Goal: Information Seeking & Learning: Learn about a topic

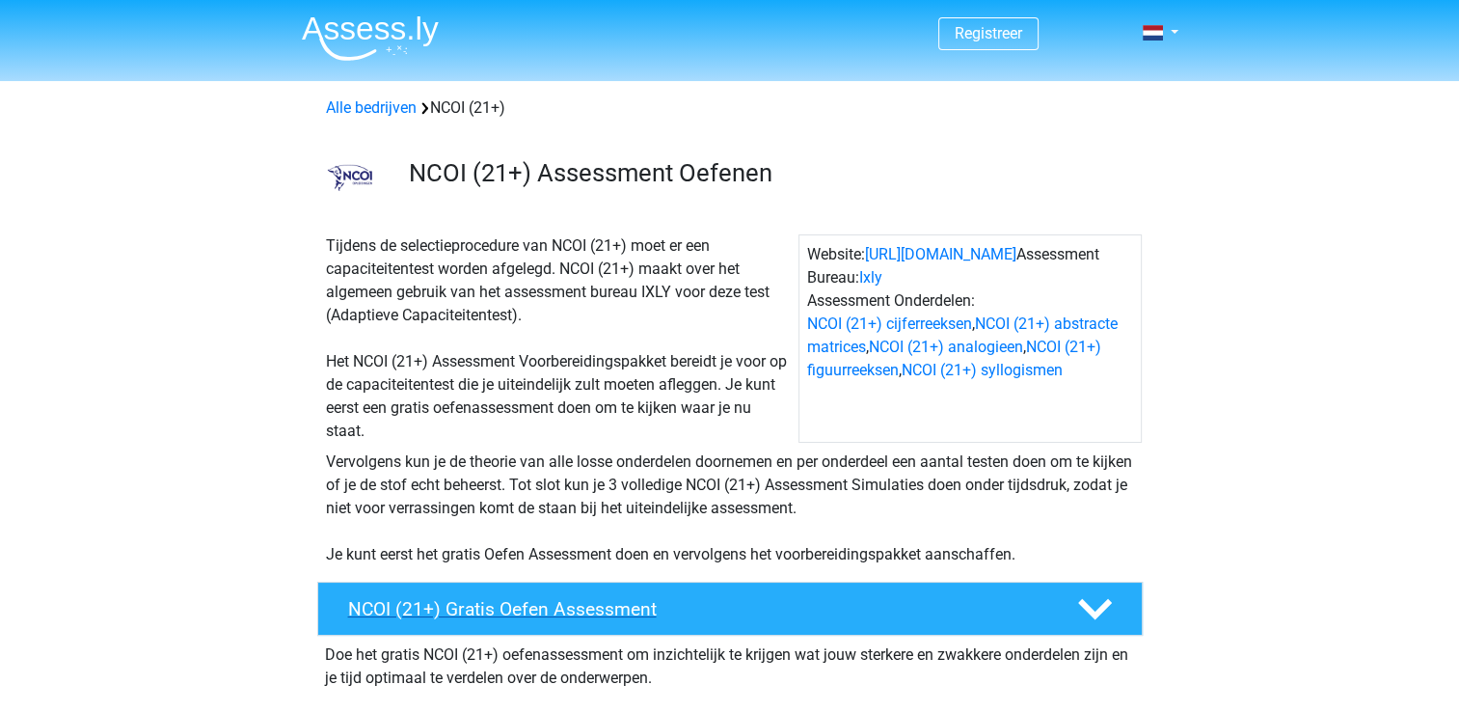
click at [432, 607] on h4 "NCOI (21+) Gratis Oefen Assessment" at bounding box center [697, 609] width 698 height 22
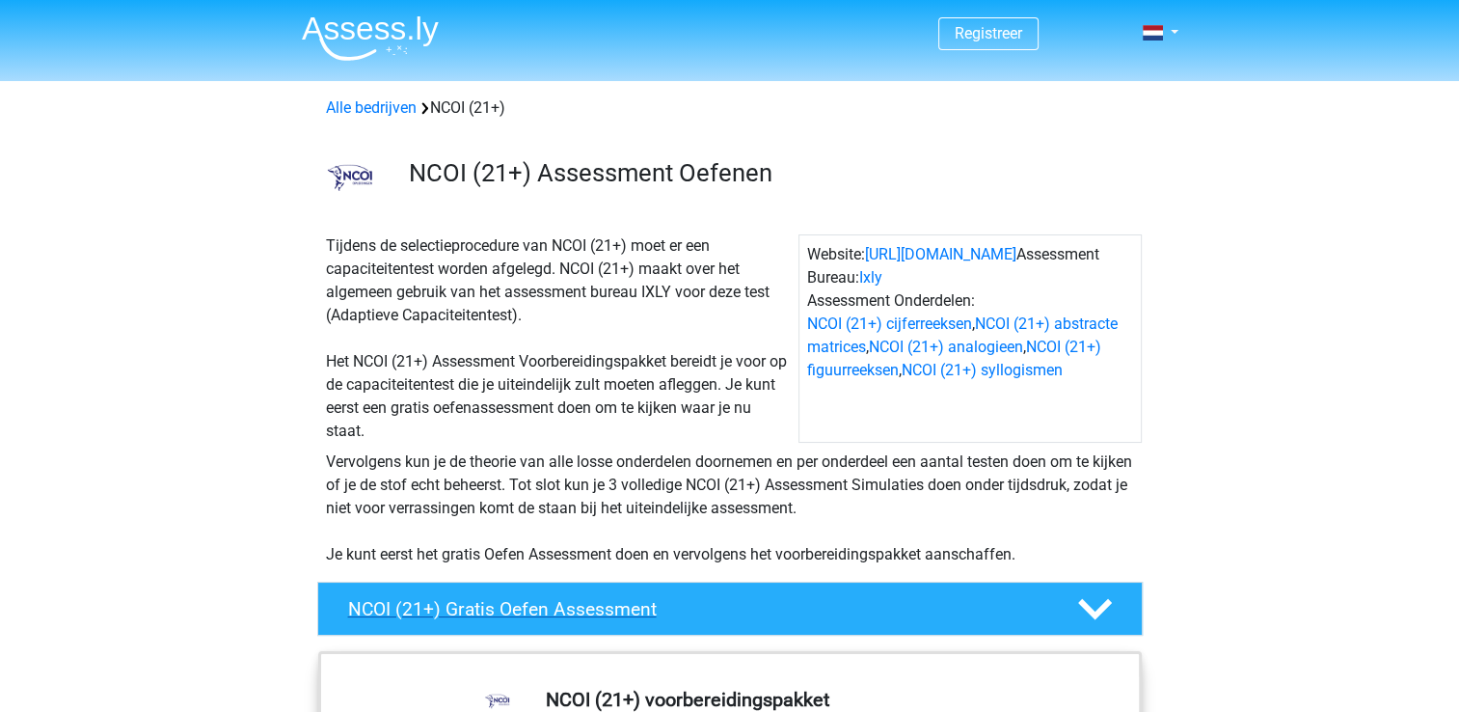
click at [624, 618] on h4 "NCOI (21+) Gratis Oefen Assessment" at bounding box center [697, 609] width 698 height 22
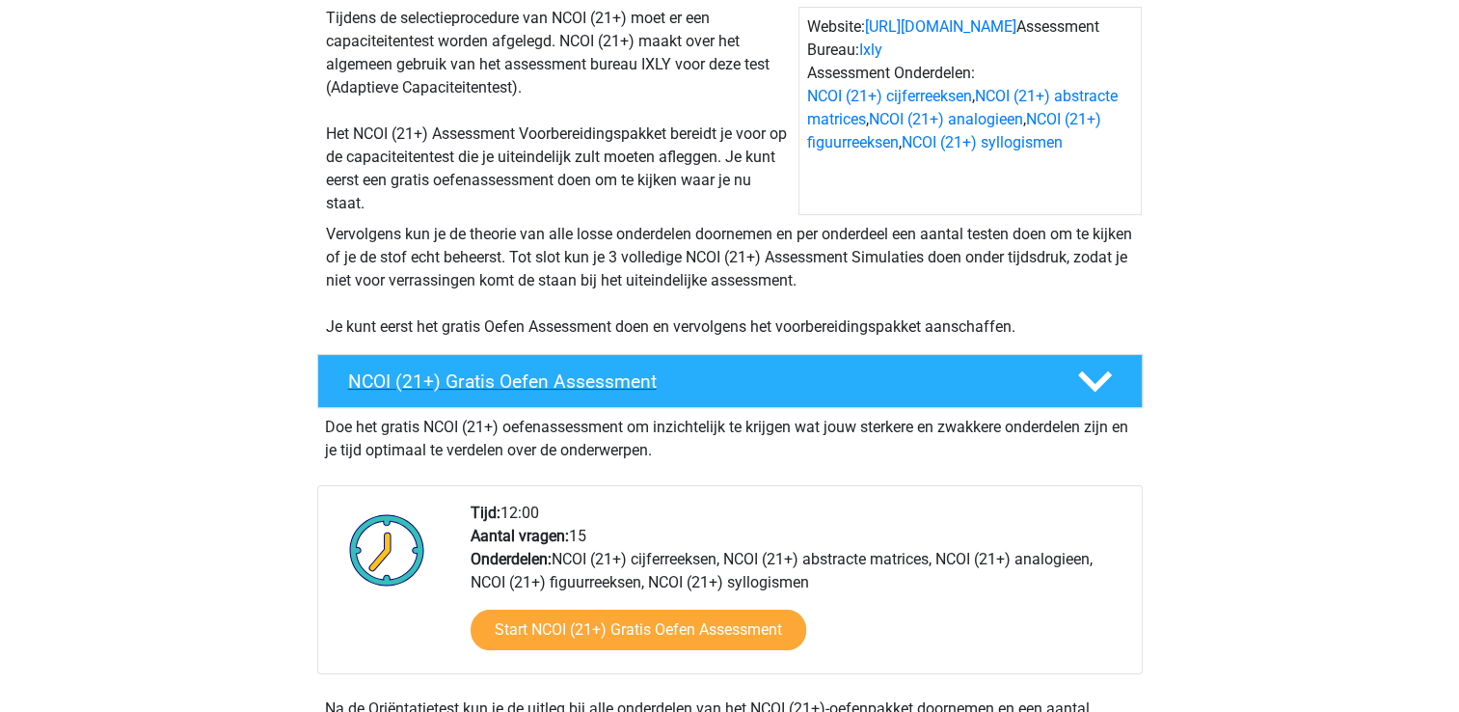
scroll to position [301, 0]
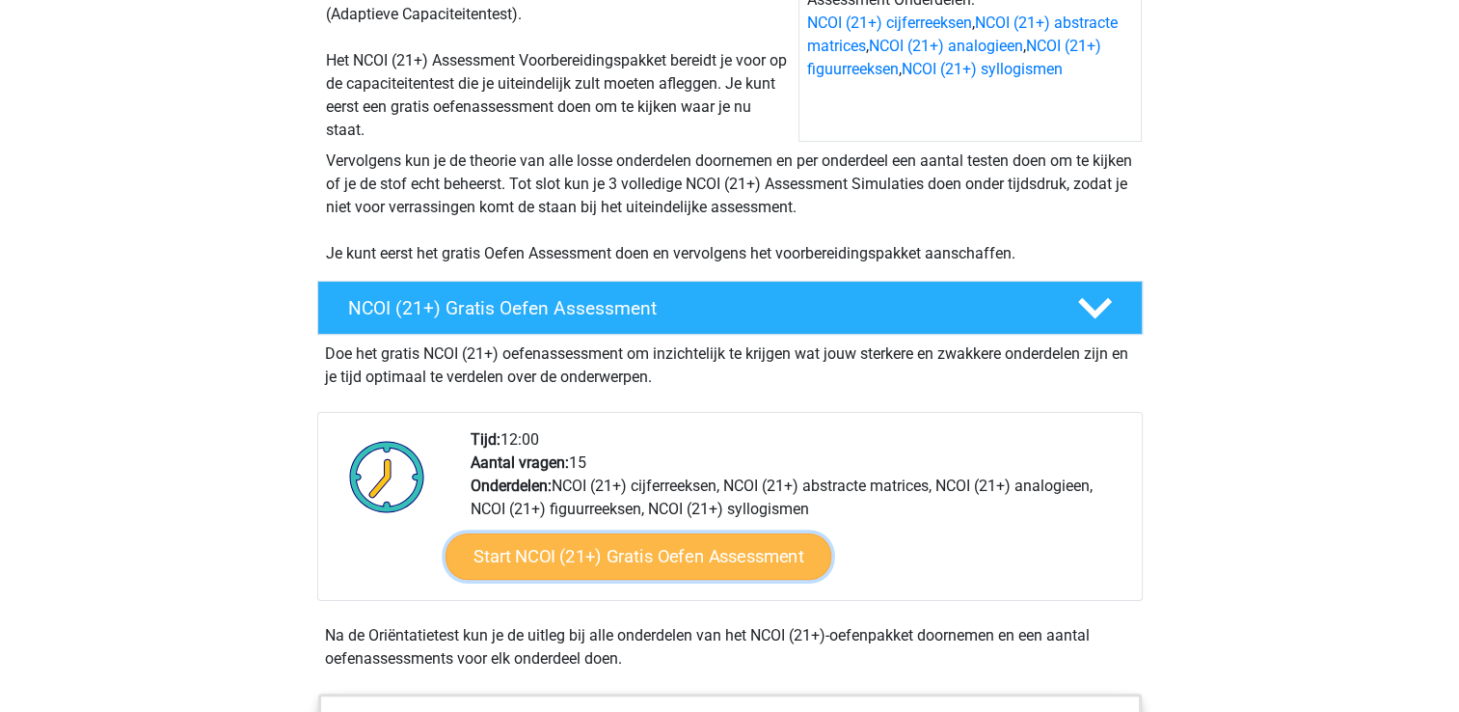
click at [647, 553] on link "Start NCOI (21+) Gratis Oefen Assessment" at bounding box center [637, 556] width 386 height 46
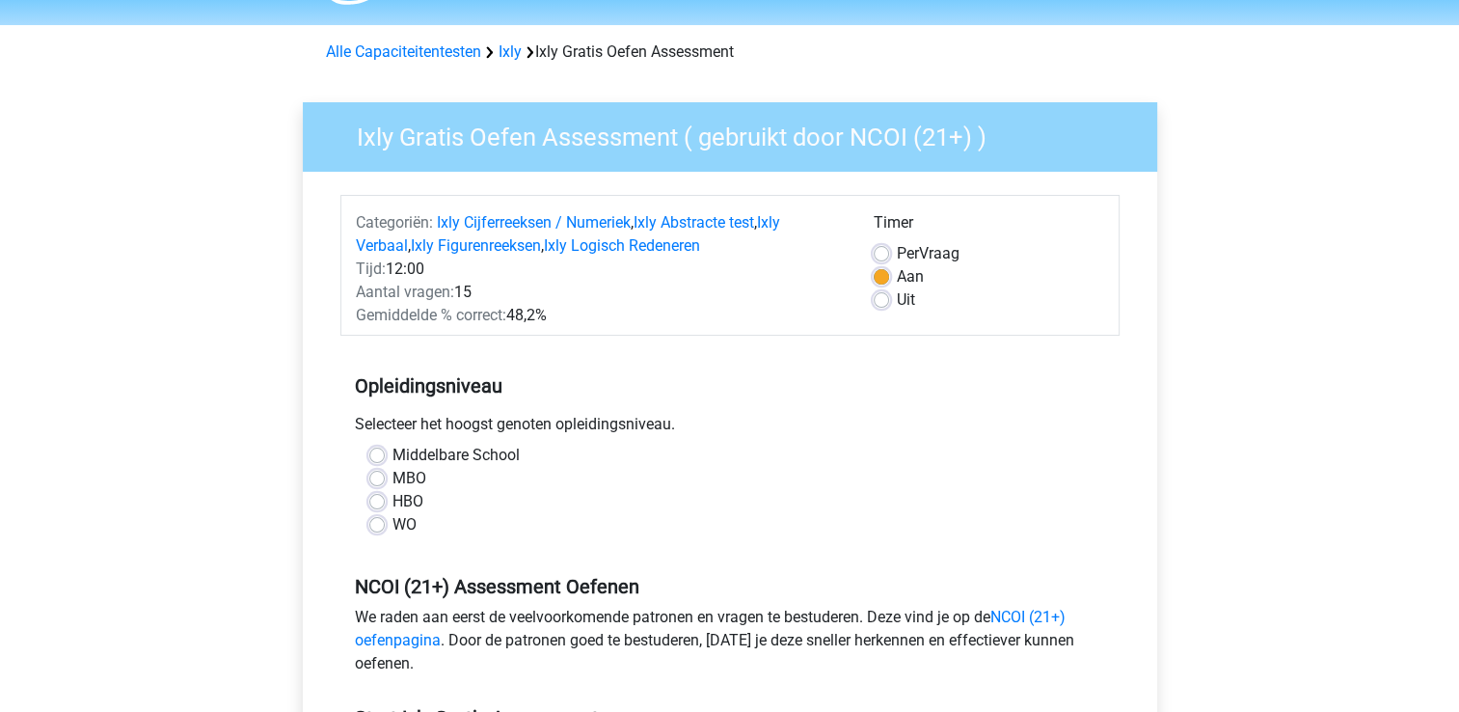
scroll to position [57, 0]
click at [384, 476] on div "MBO" at bounding box center [729, 477] width 721 height 23
click at [392, 477] on label "MBO" at bounding box center [409, 477] width 34 height 23
click at [371, 477] on input "MBO" at bounding box center [376, 475] width 15 height 19
radio input "true"
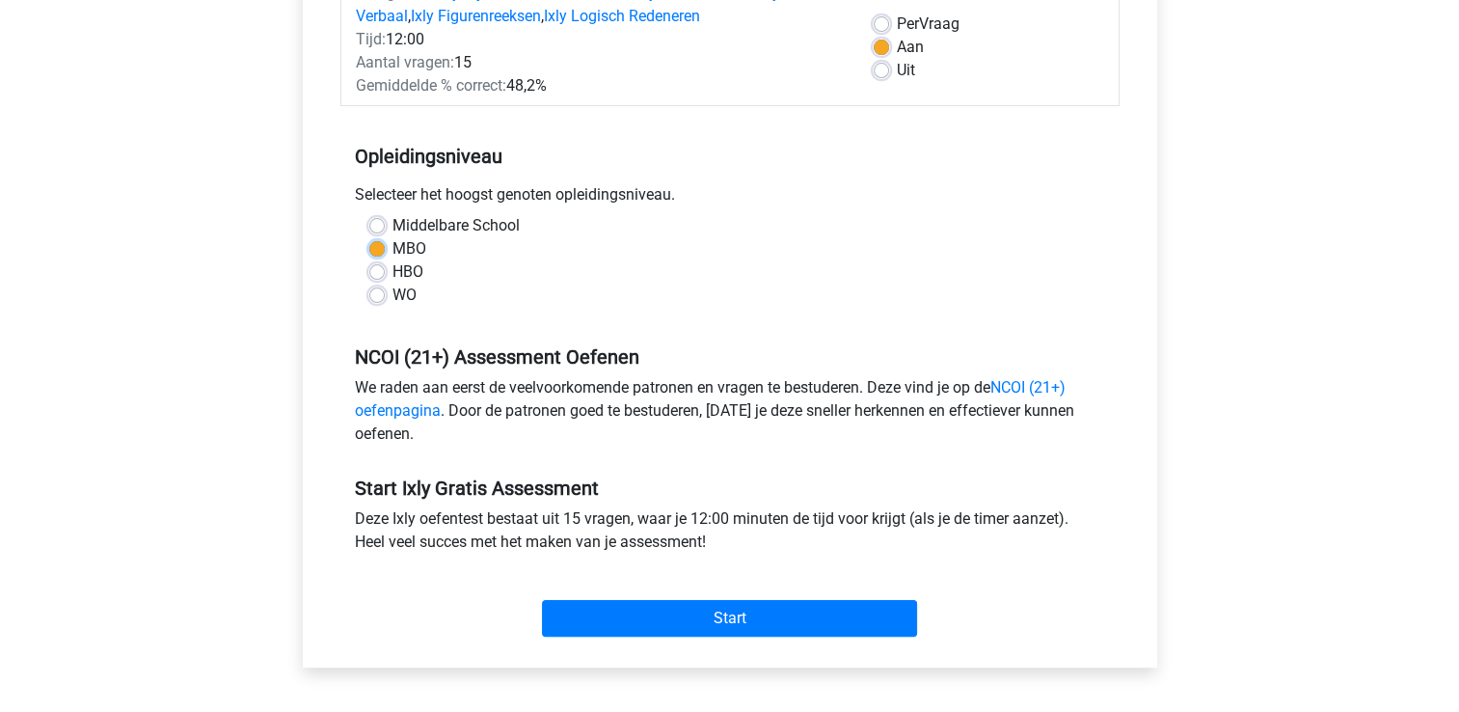
scroll to position [287, 0]
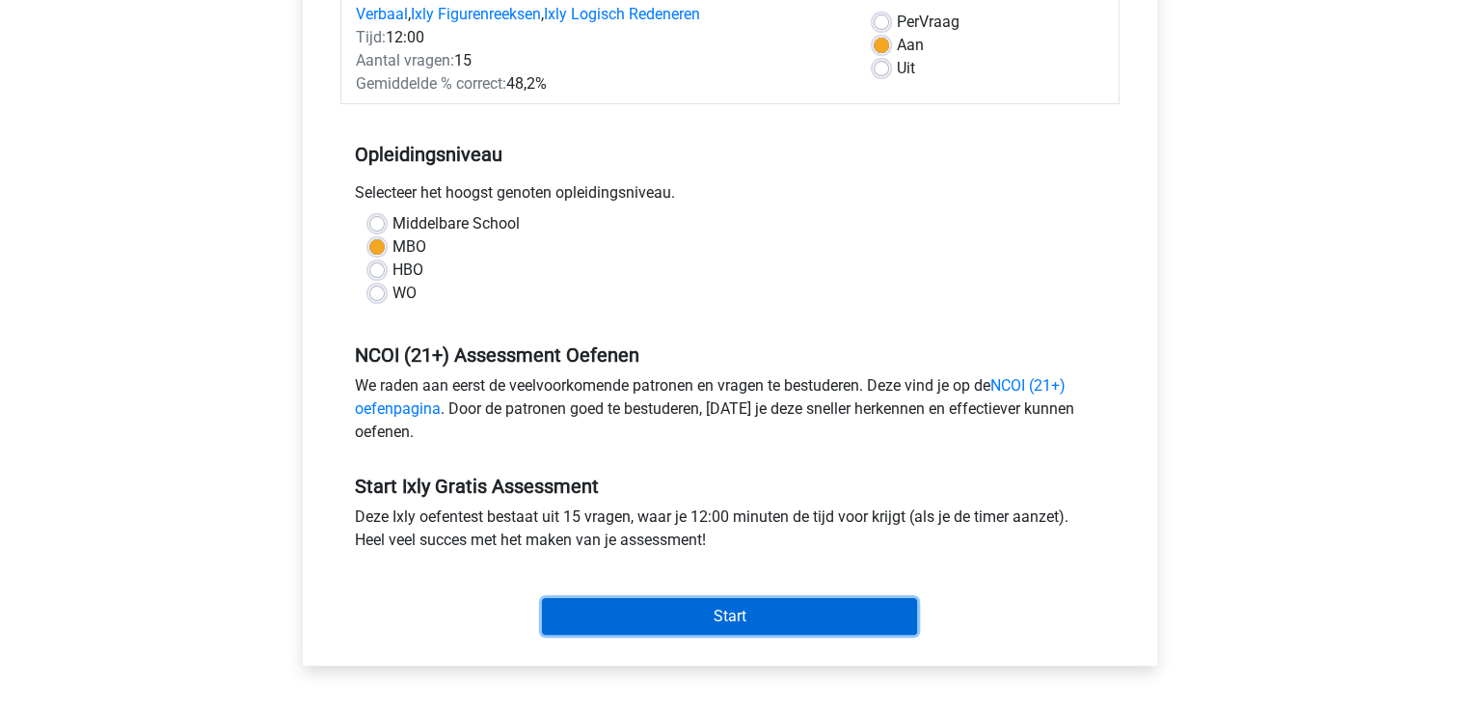
click at [734, 609] on input "Start" at bounding box center [729, 616] width 375 height 37
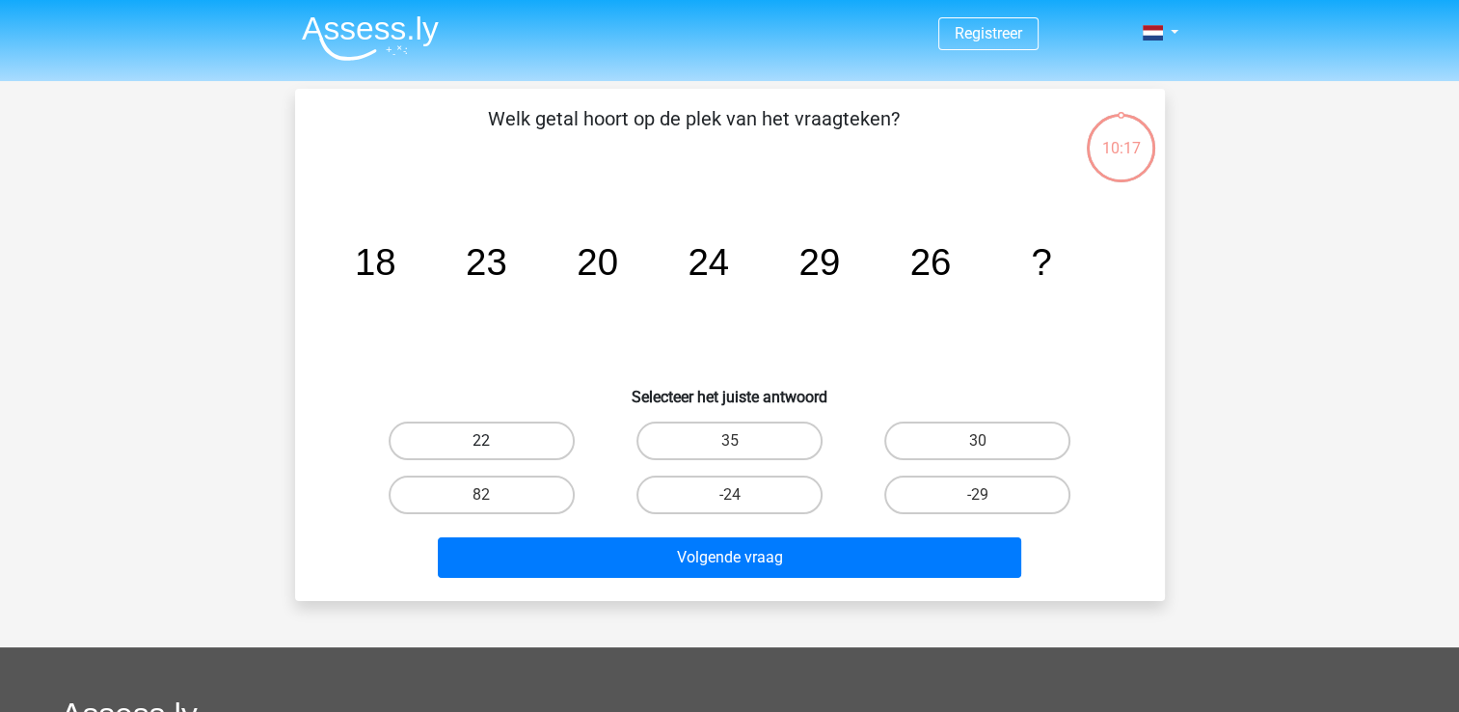
click at [476, 433] on label "22" at bounding box center [482, 440] width 186 height 39
click at [481, 441] on input "22" at bounding box center [487, 447] width 13 height 13
radio input "true"
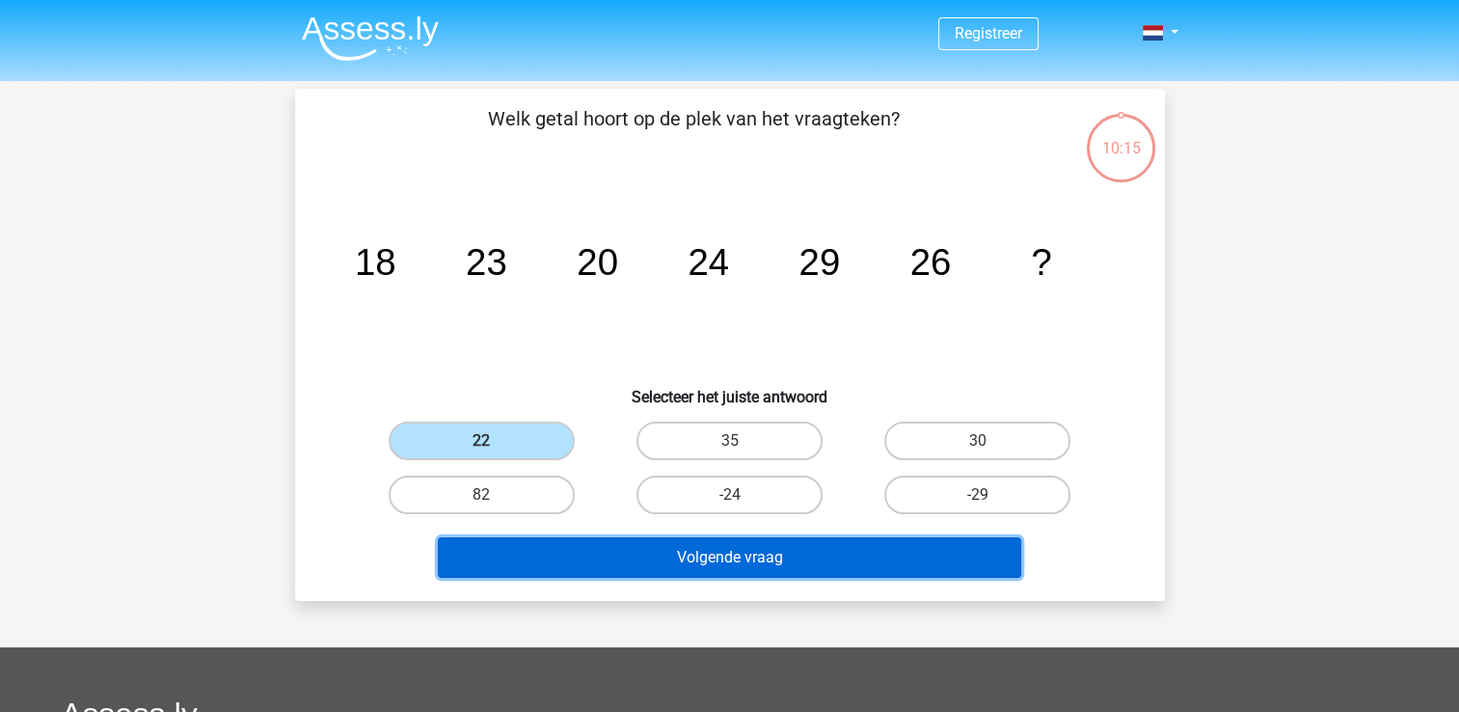
click at [713, 558] on button "Volgende vraag" at bounding box center [729, 557] width 583 height 40
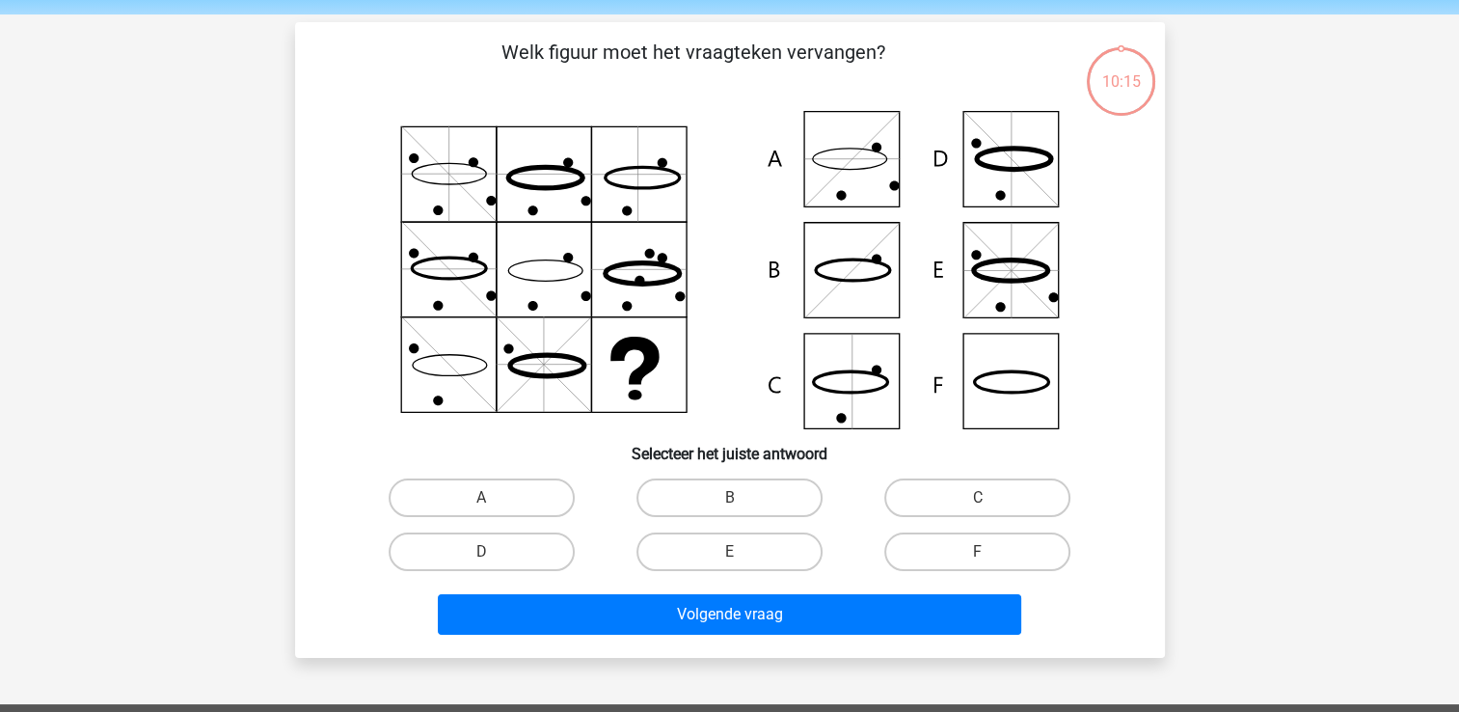
scroll to position [89, 0]
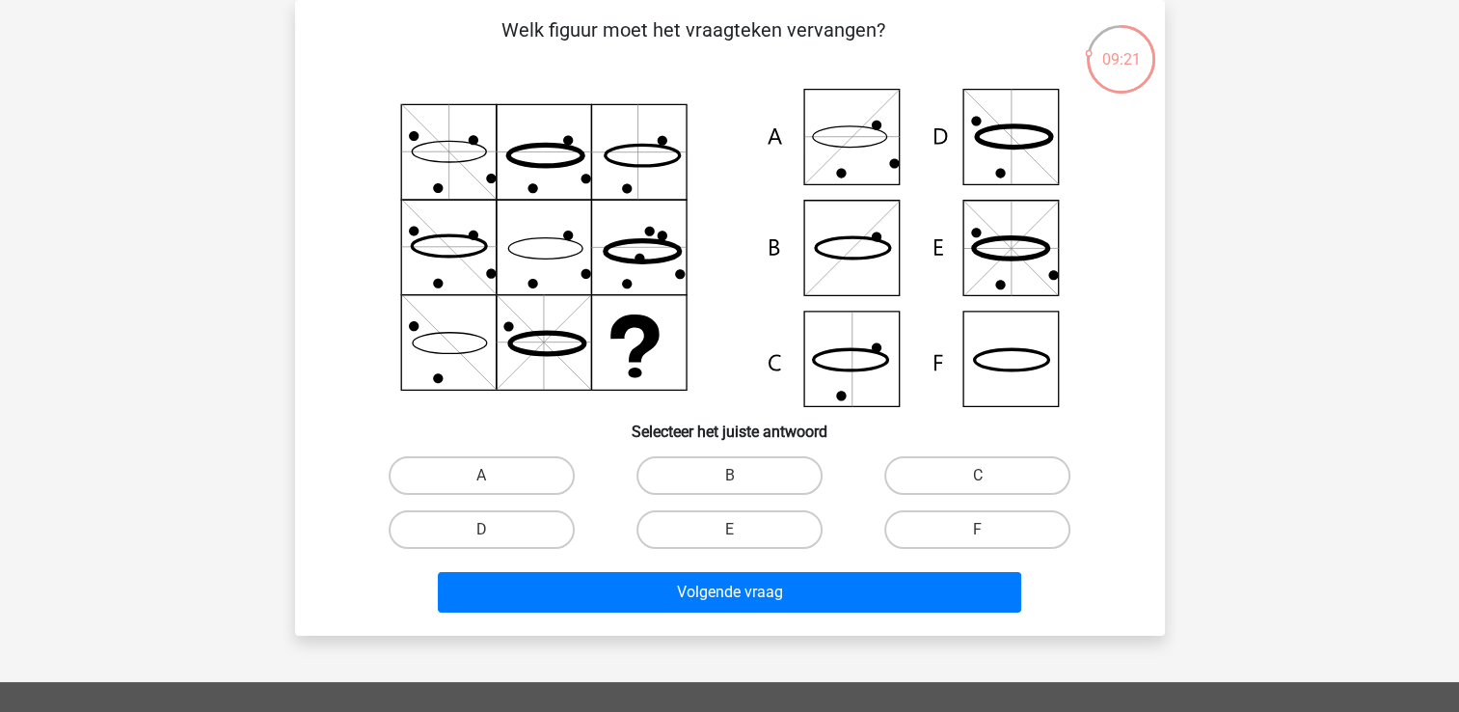
click at [869, 358] on icon at bounding box center [729, 248] width 777 height 318
click at [963, 474] on label "C" at bounding box center [977, 475] width 186 height 39
click at [978, 475] on input "C" at bounding box center [984, 481] width 13 height 13
radio input "true"
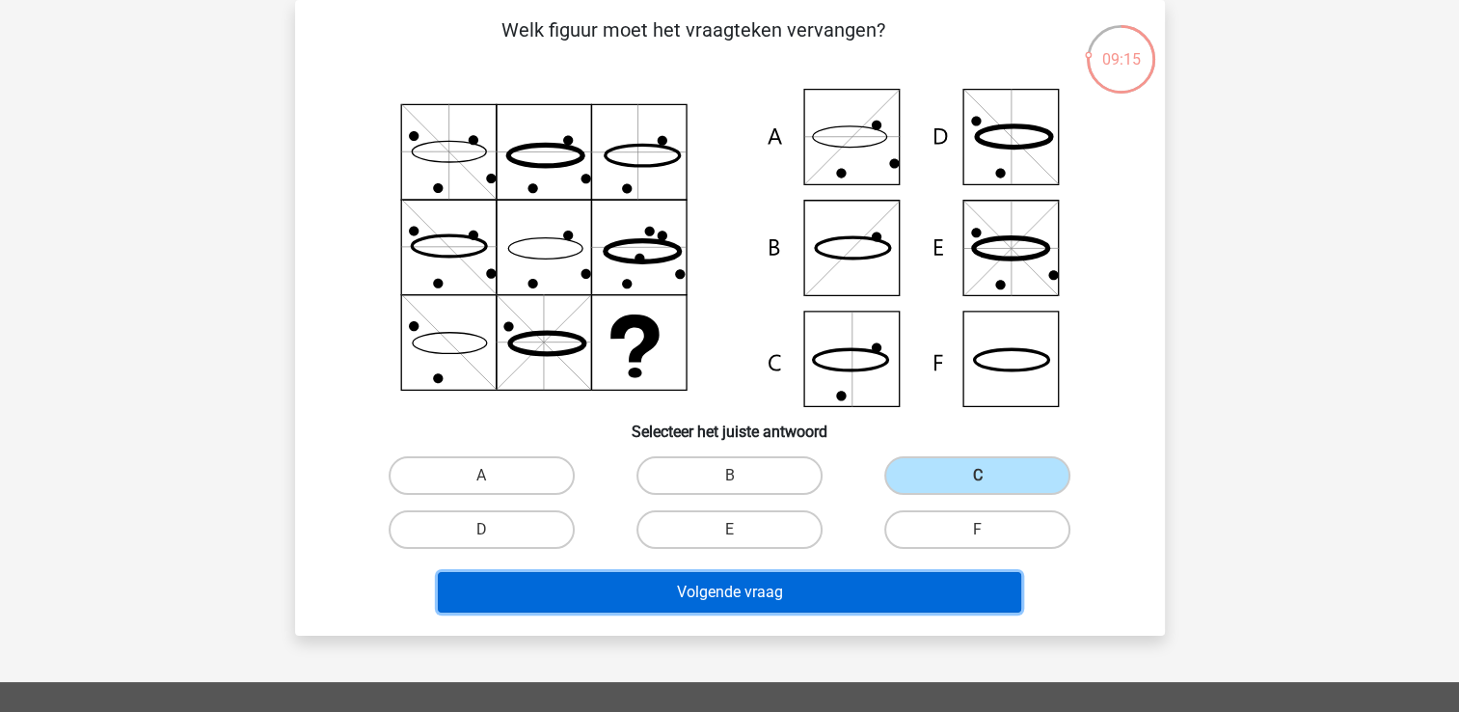
click at [782, 586] on button "Volgende vraag" at bounding box center [729, 592] width 583 height 40
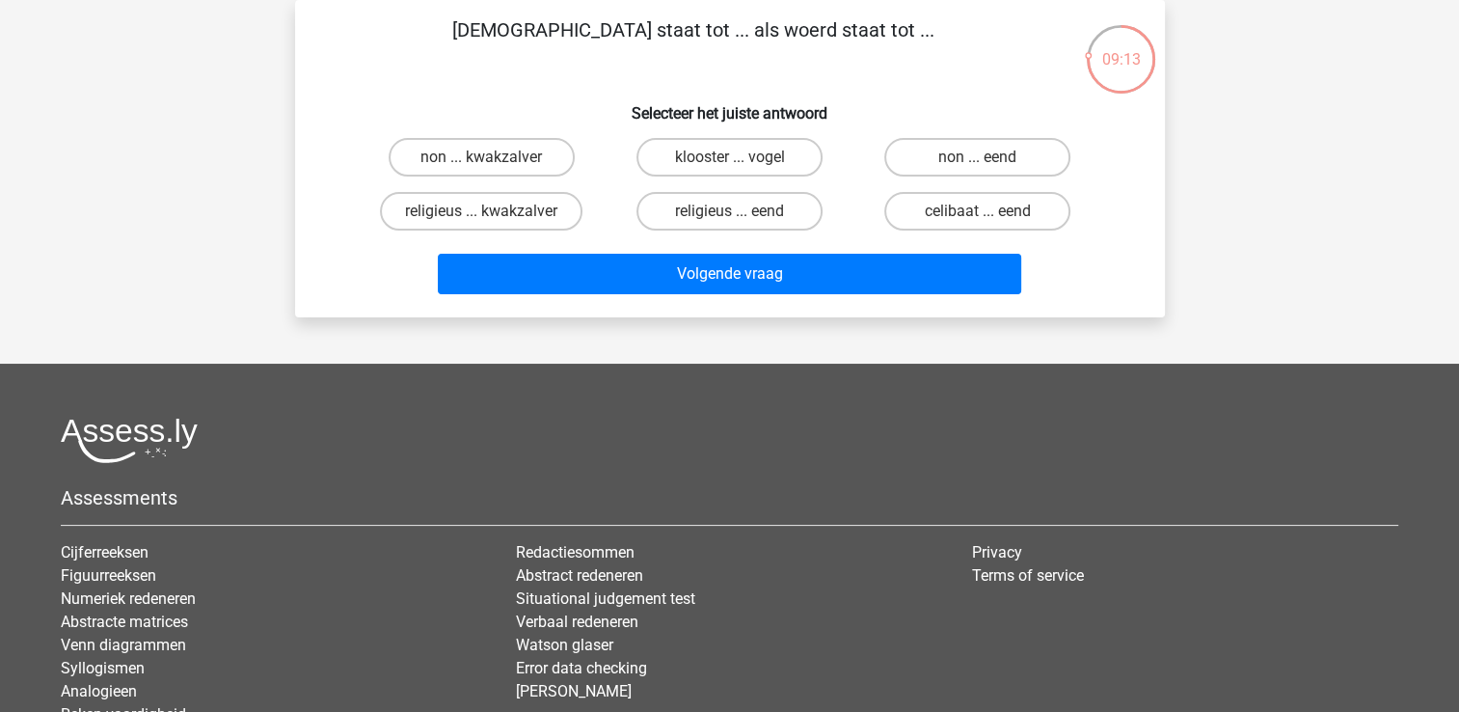
scroll to position [61, 0]
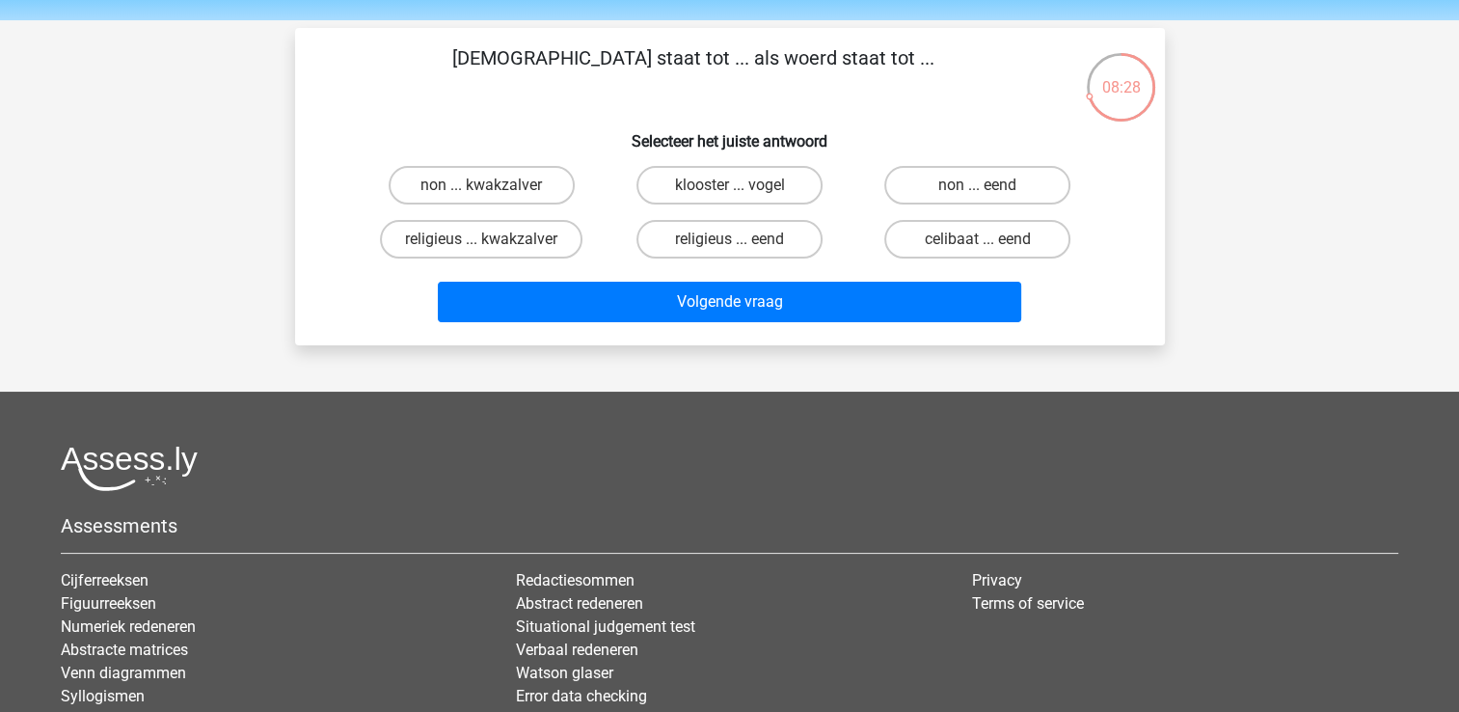
click at [732, 245] on input "religieus ... eend" at bounding box center [735, 245] width 13 height 13
radio input "true"
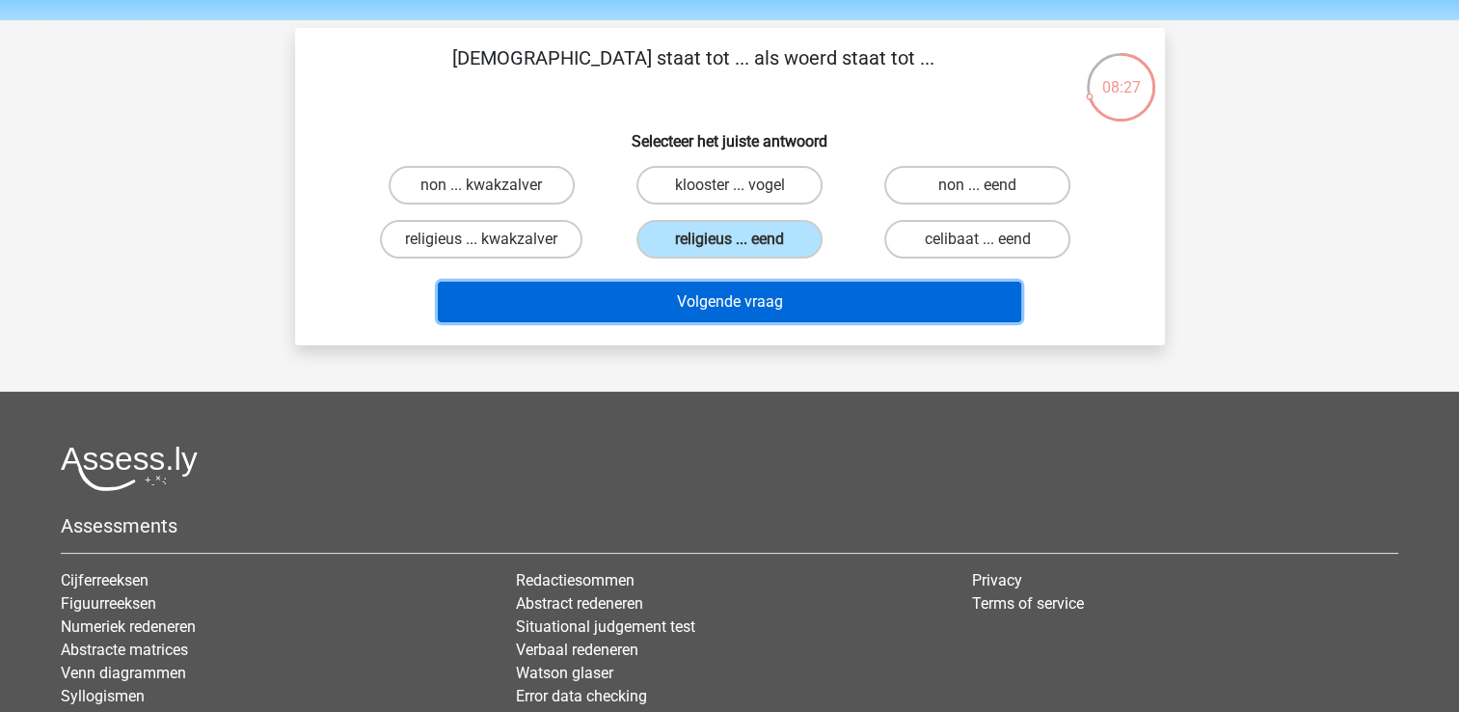
click at [714, 299] on button "Volgende vraag" at bounding box center [729, 302] width 583 height 40
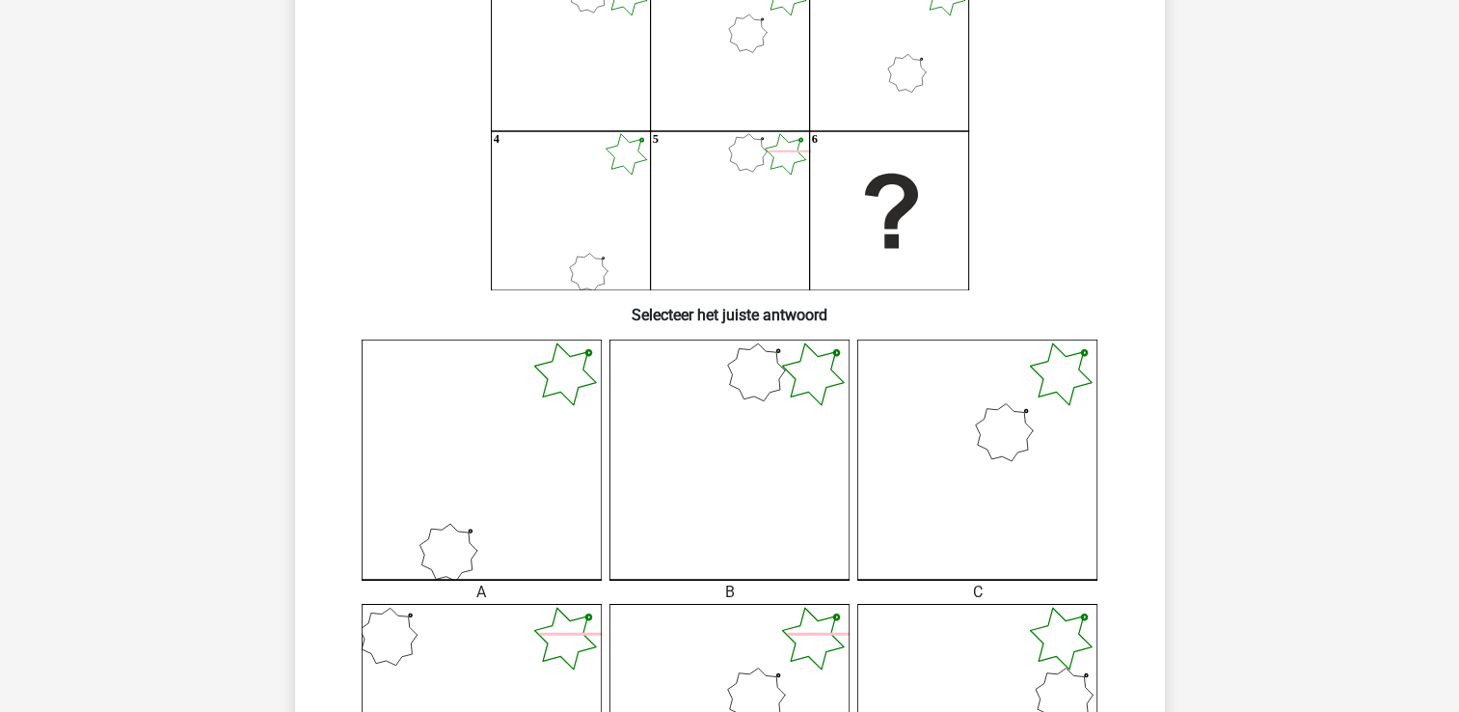
scroll to position [207, 0]
click at [1004, 425] on icon at bounding box center [977, 457] width 240 height 240
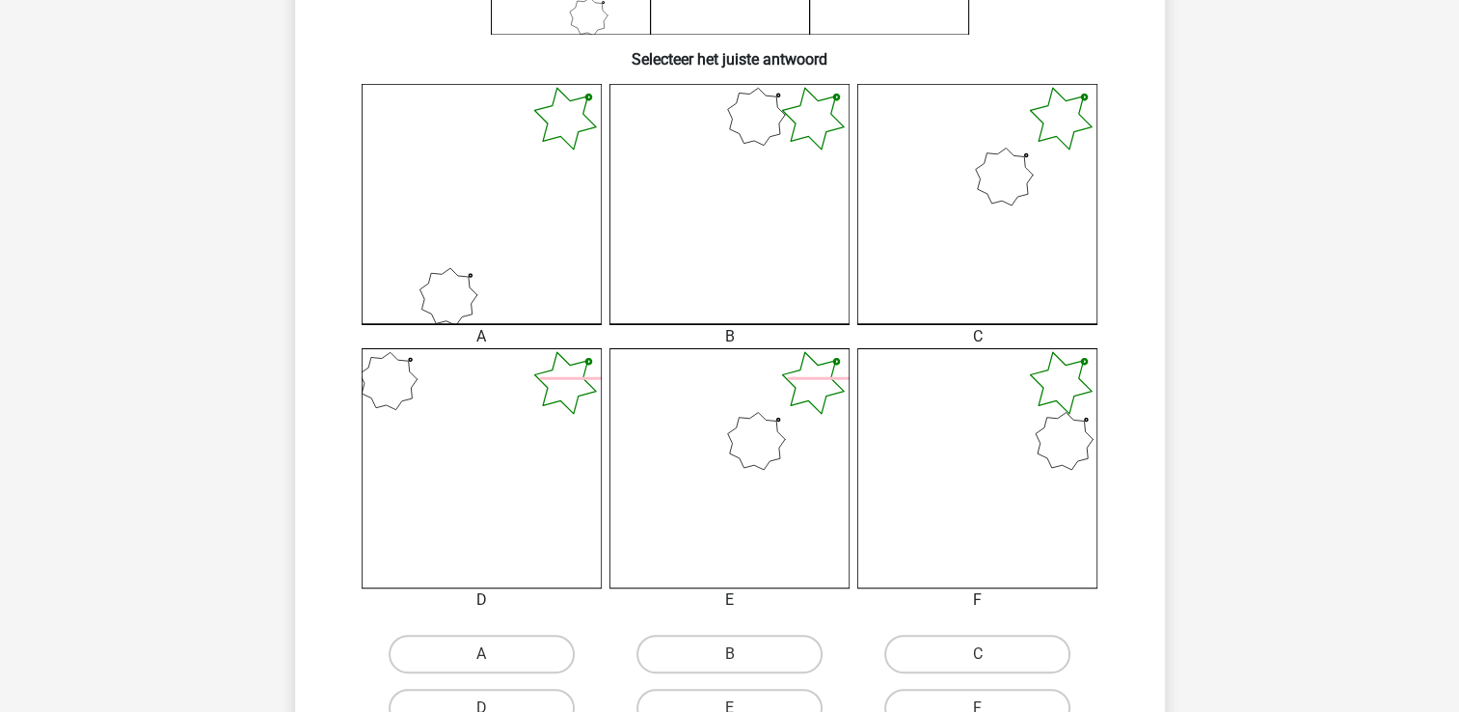
scroll to position [463, 0]
click at [980, 653] on input "C" at bounding box center [984, 658] width 13 height 13
radio input "true"
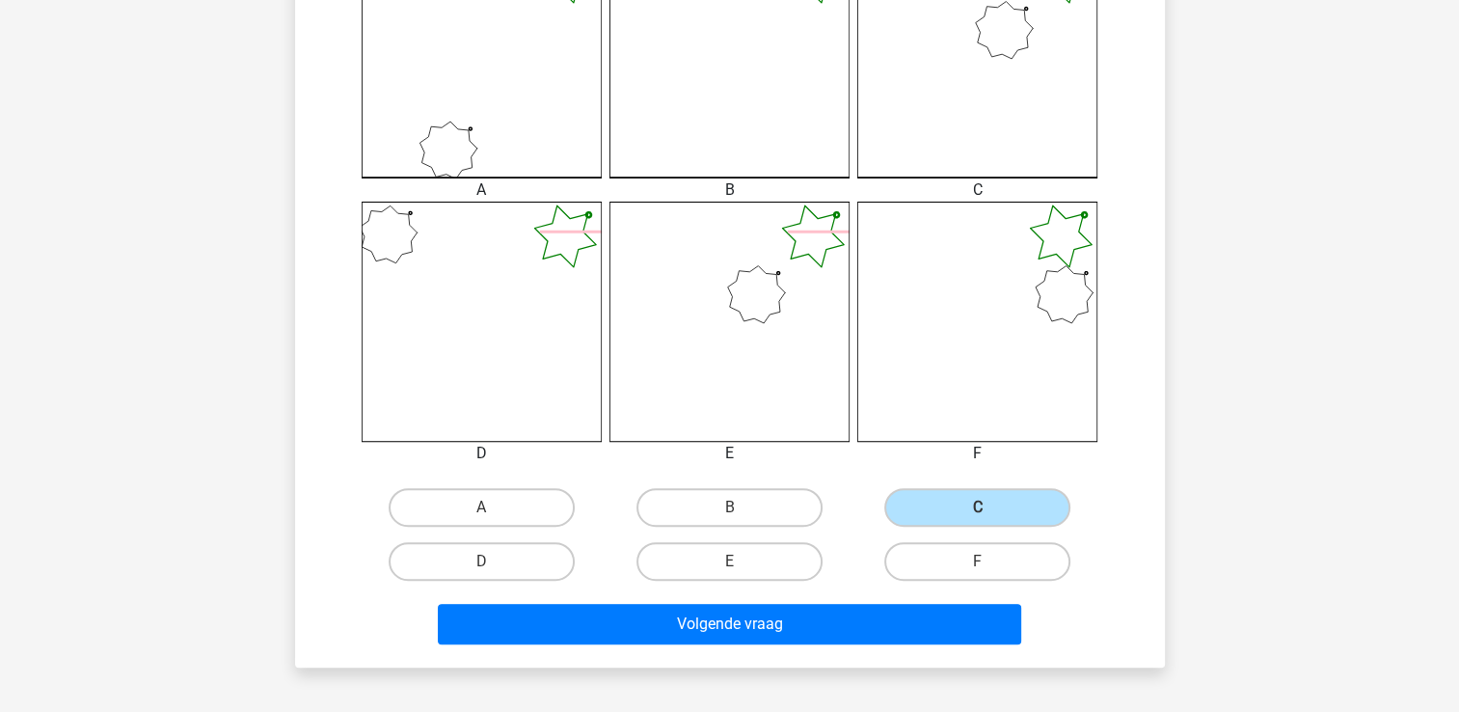
scroll to position [614, 0]
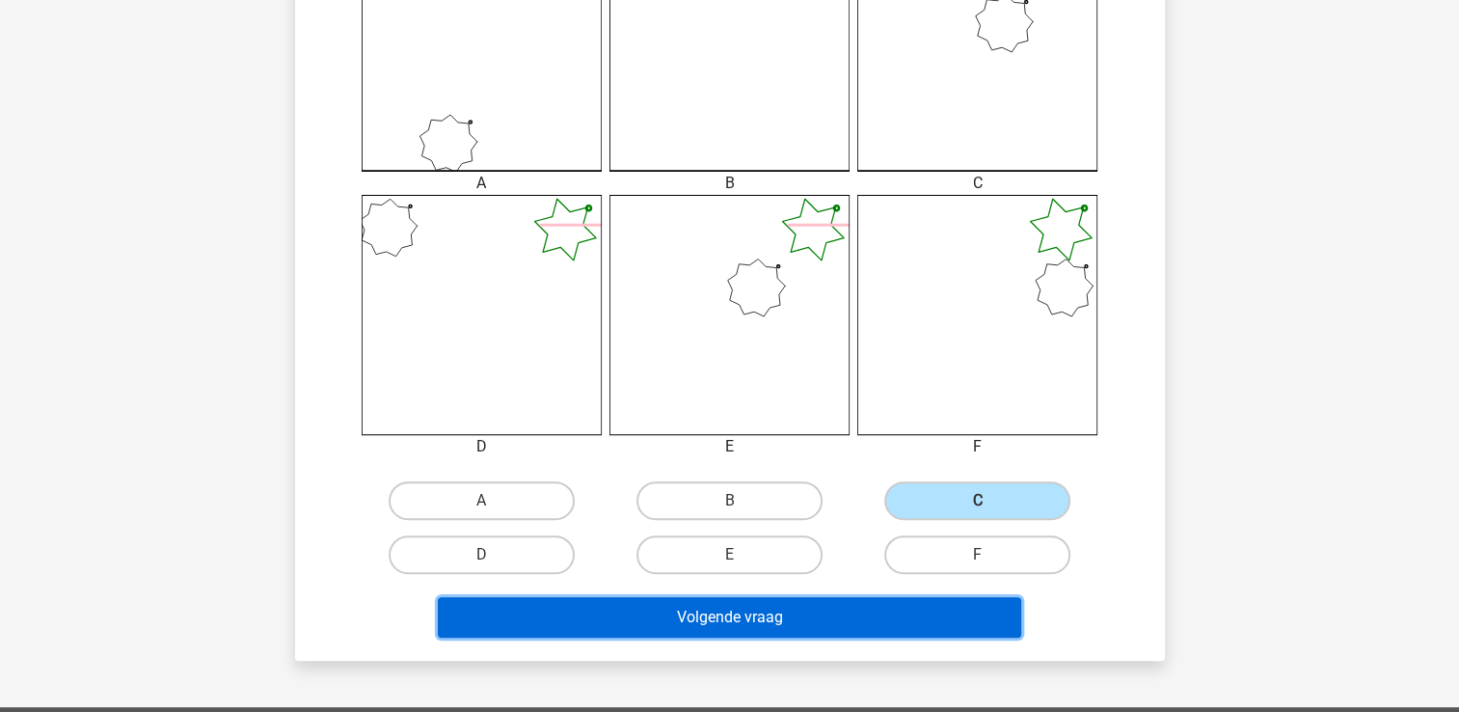
click at [823, 600] on button "Volgende vraag" at bounding box center [729, 617] width 583 height 40
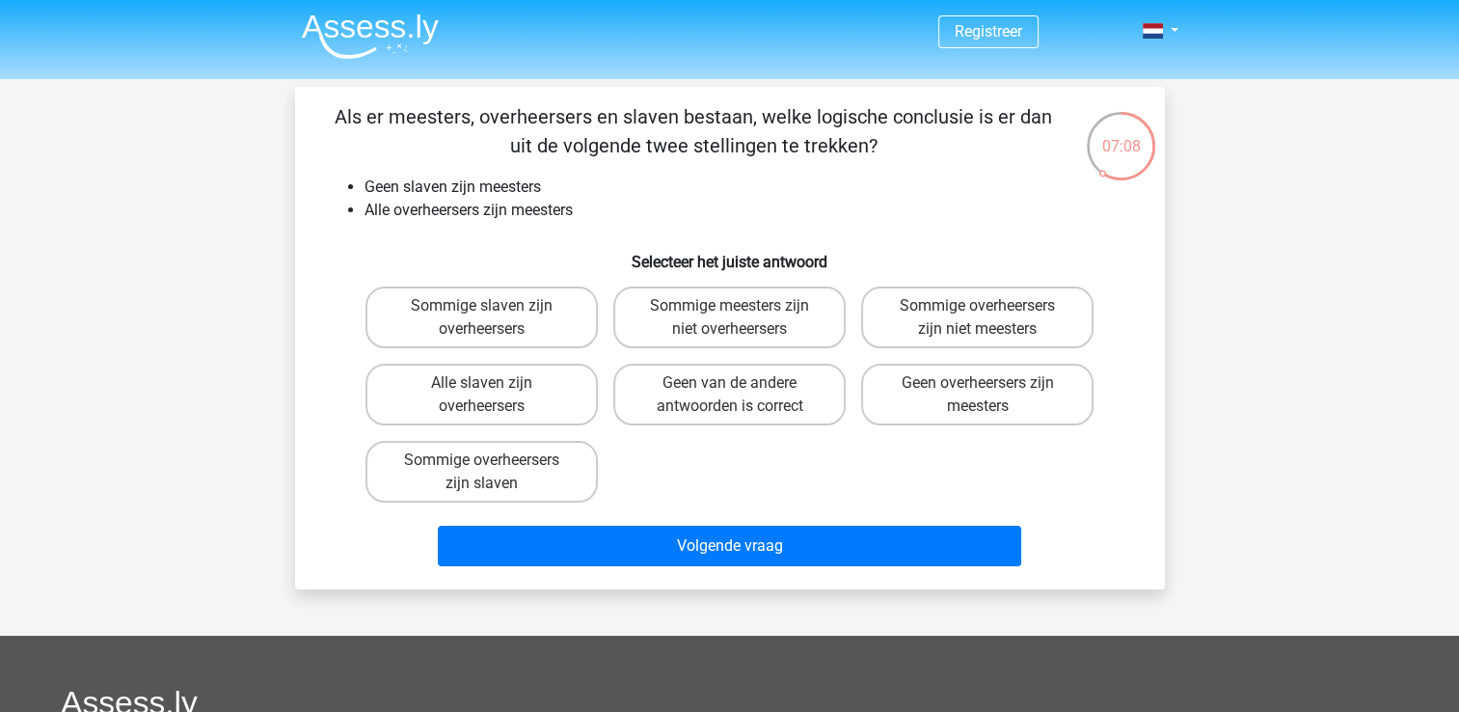
scroll to position [1, 0]
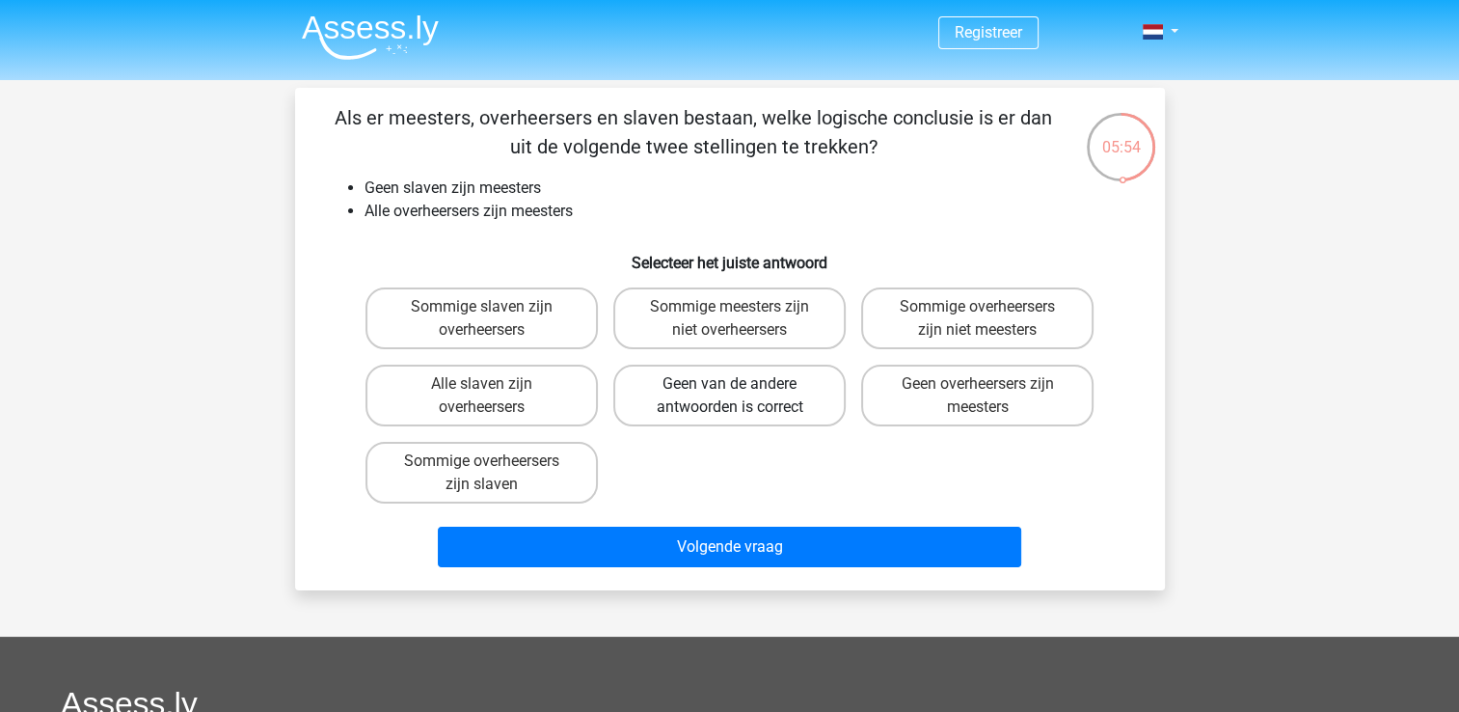
click at [745, 397] on label "Geen van de andere antwoorden is correct" at bounding box center [729, 395] width 232 height 62
click at [741, 396] on input "Geen van de andere antwoorden is correct" at bounding box center [735, 390] width 13 height 13
radio input "true"
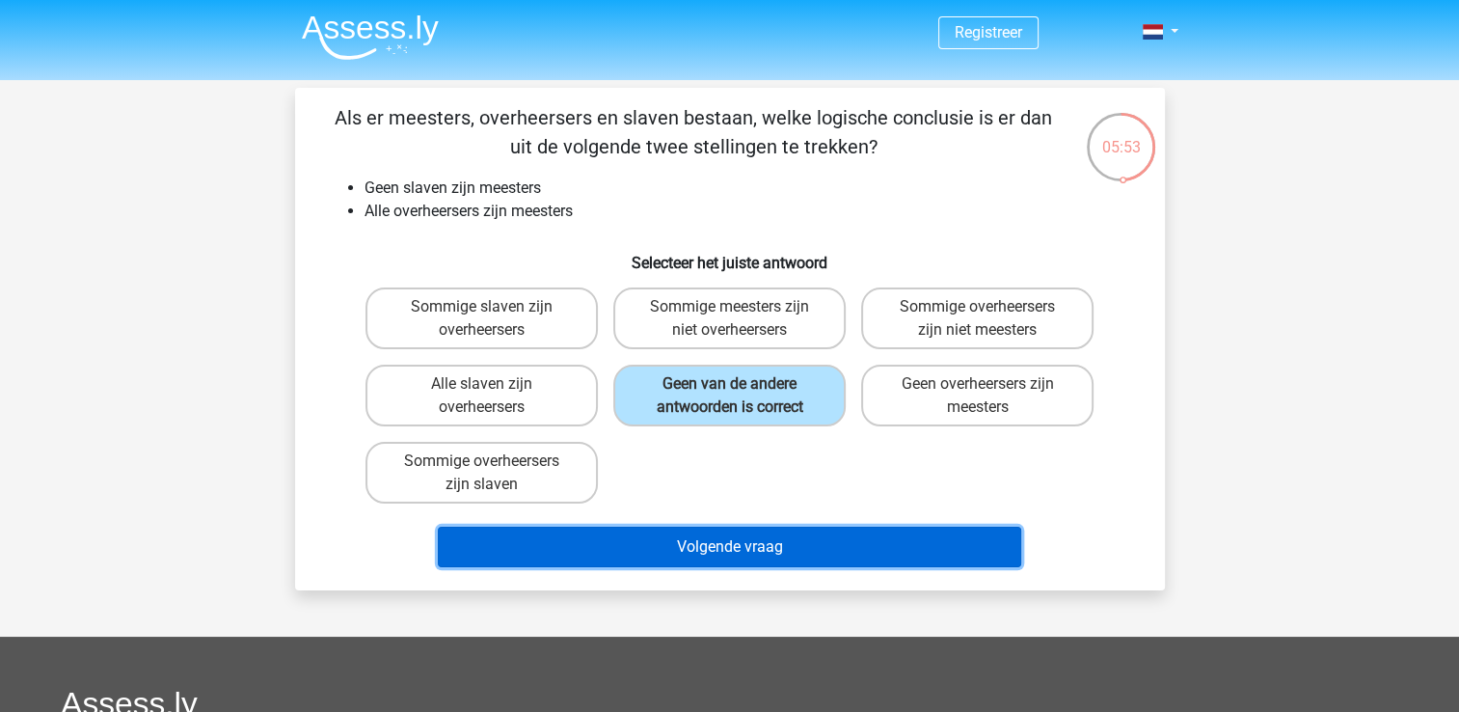
click at [798, 551] on button "Volgende vraag" at bounding box center [729, 546] width 583 height 40
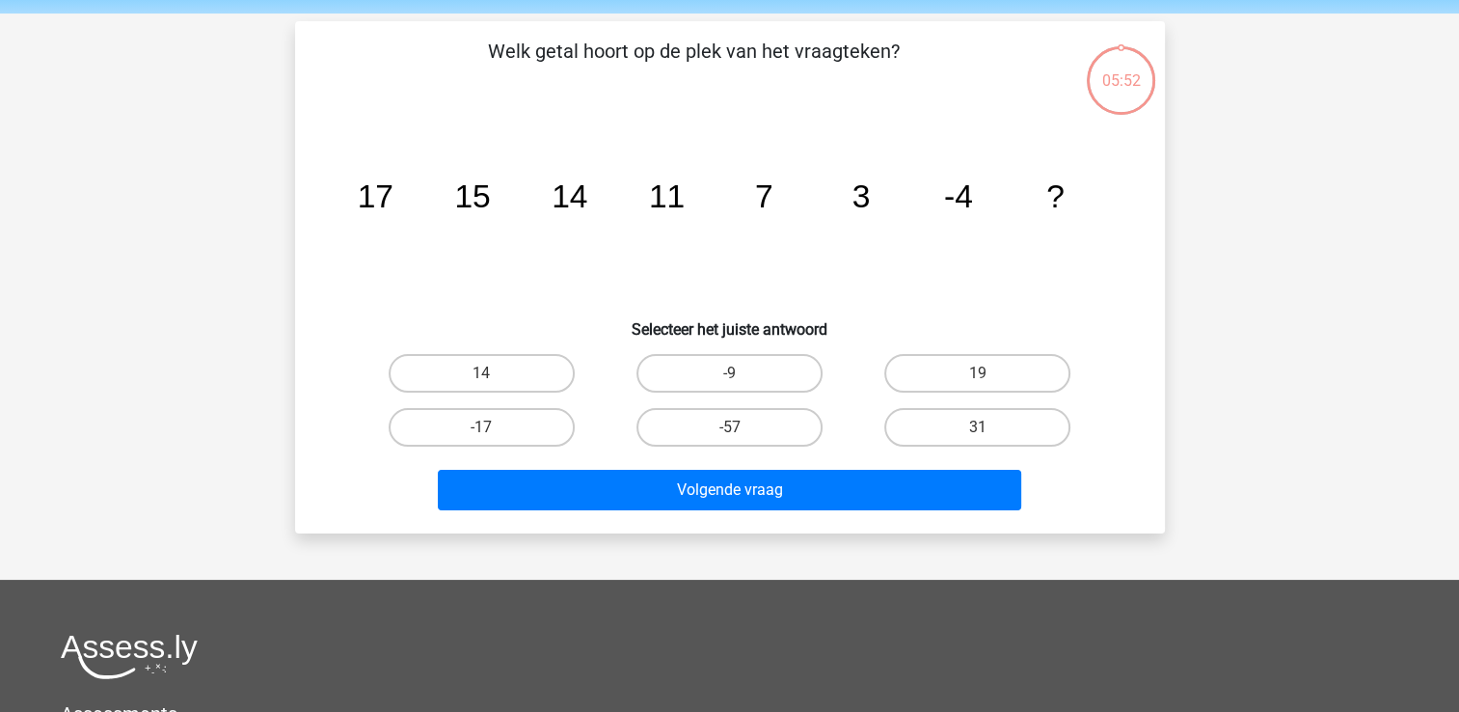
scroll to position [89, 0]
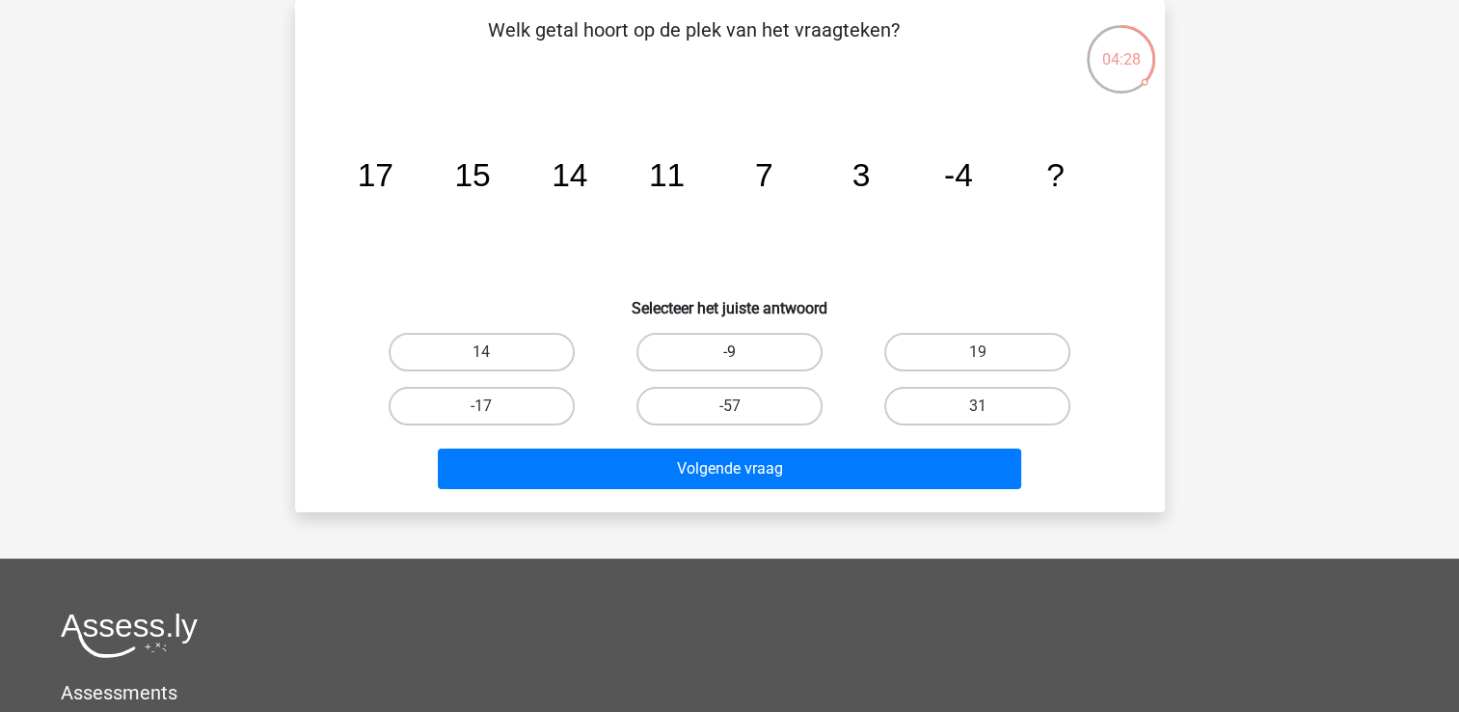
click at [722, 353] on label "-9" at bounding box center [729, 352] width 186 height 39
click at [729, 353] on input "-9" at bounding box center [735, 358] width 13 height 13
radio input "true"
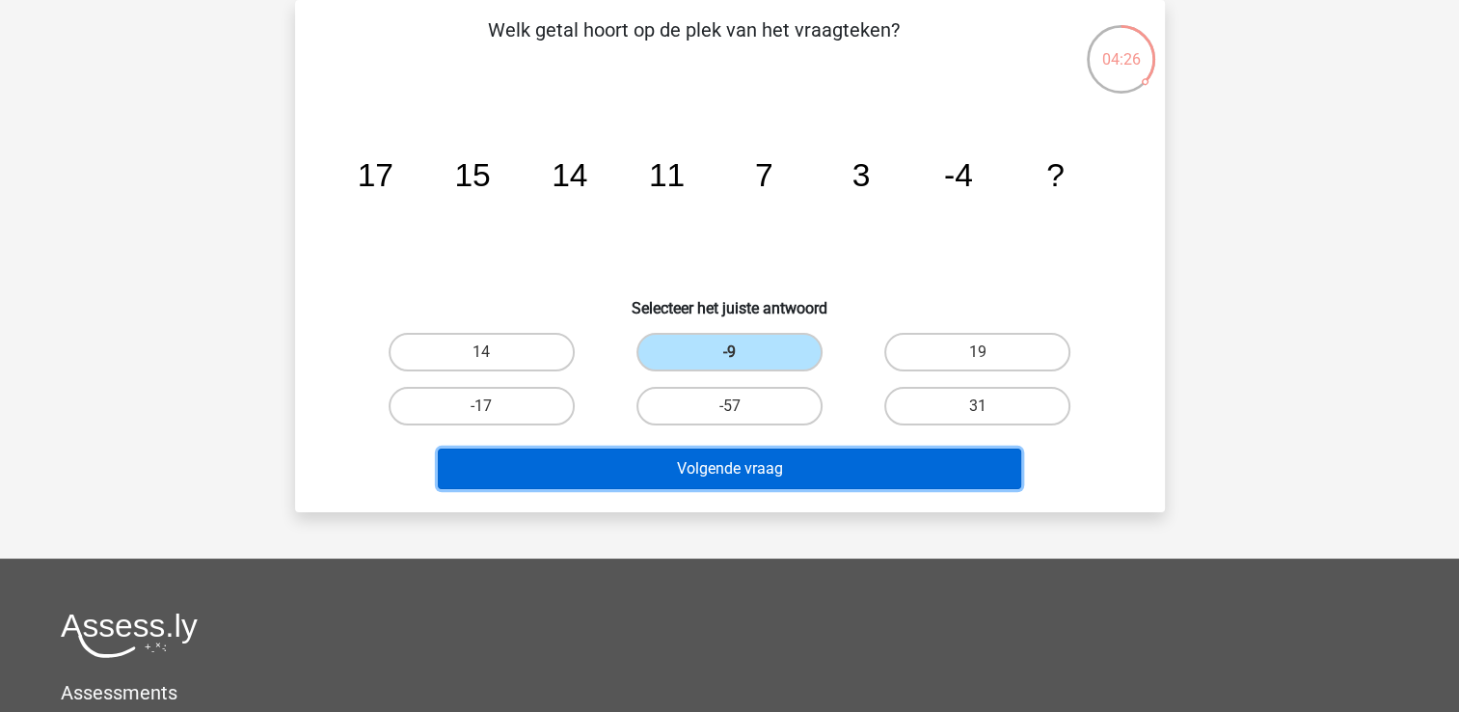
click at [822, 469] on button "Volgende vraag" at bounding box center [729, 468] width 583 height 40
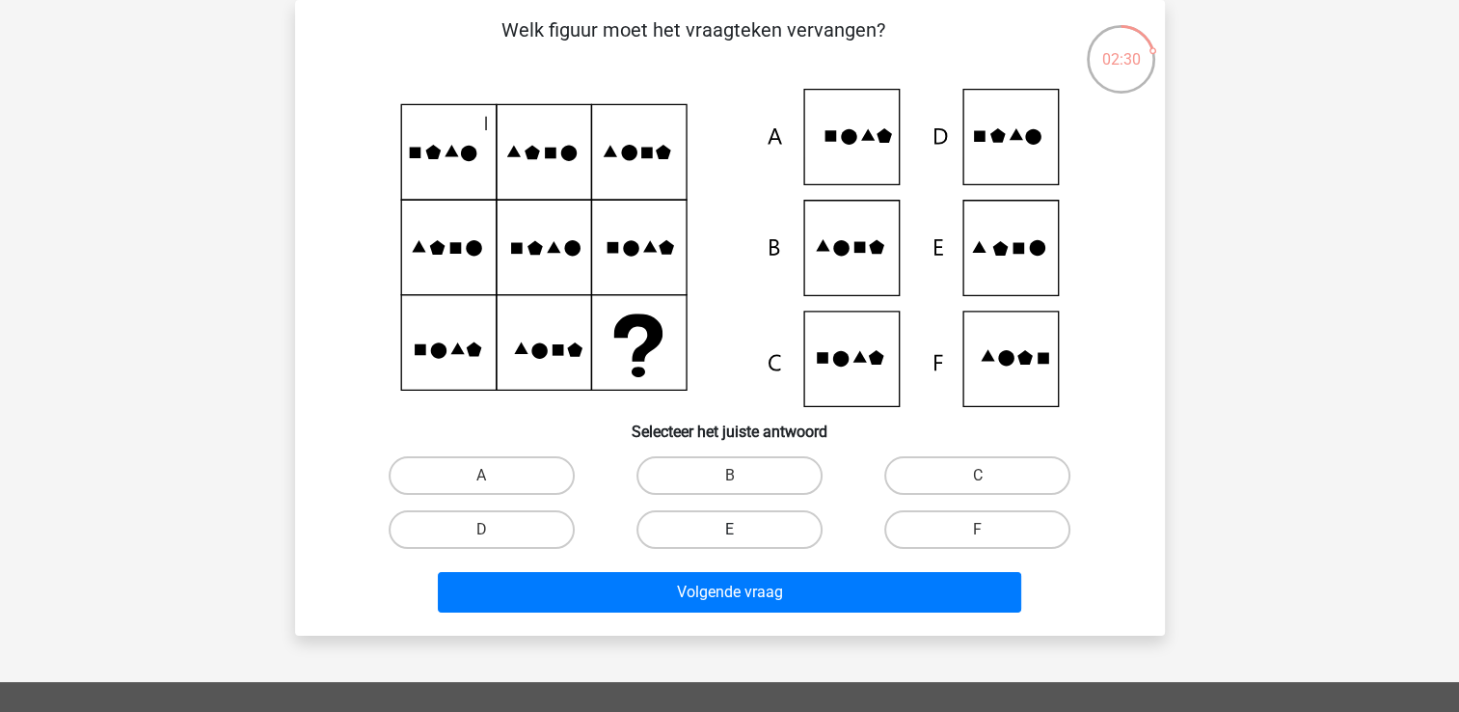
click at [759, 519] on label "E" at bounding box center [729, 529] width 186 height 39
click at [741, 529] on input "E" at bounding box center [735, 535] width 13 height 13
radio input "true"
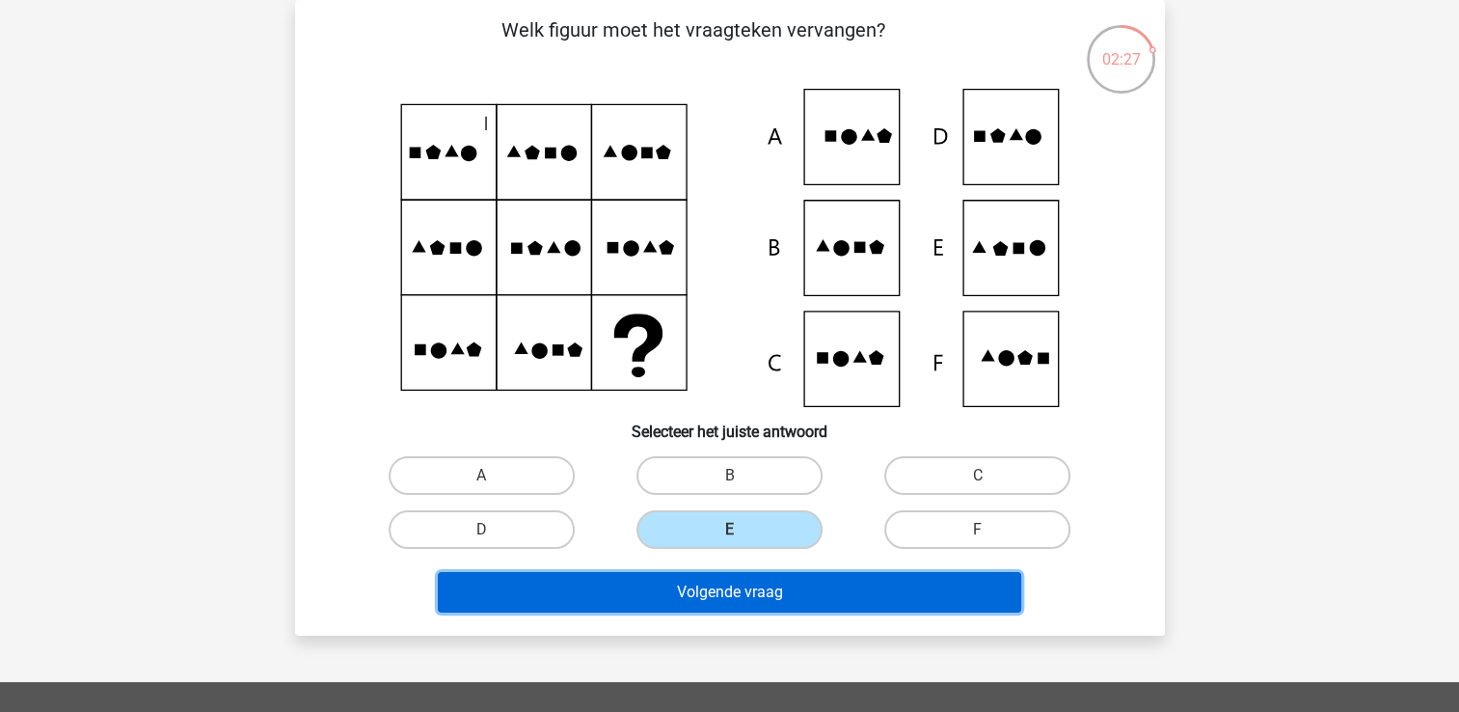
click at [727, 599] on button "Volgende vraag" at bounding box center [729, 592] width 583 height 40
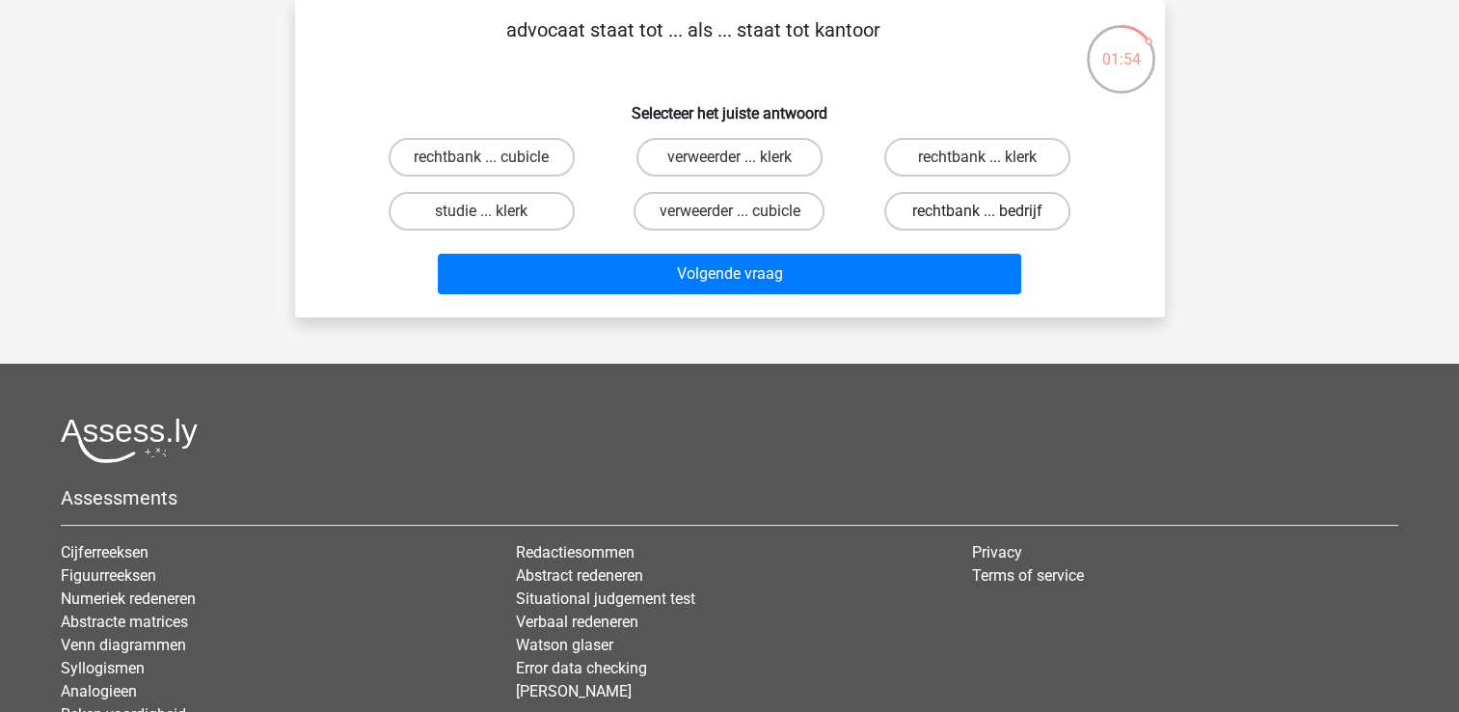
click at [959, 204] on label "rechtbank ... bedrijf" at bounding box center [977, 211] width 186 height 39
click at [978, 211] on input "rechtbank ... bedrijf" at bounding box center [984, 217] width 13 height 13
radio input "true"
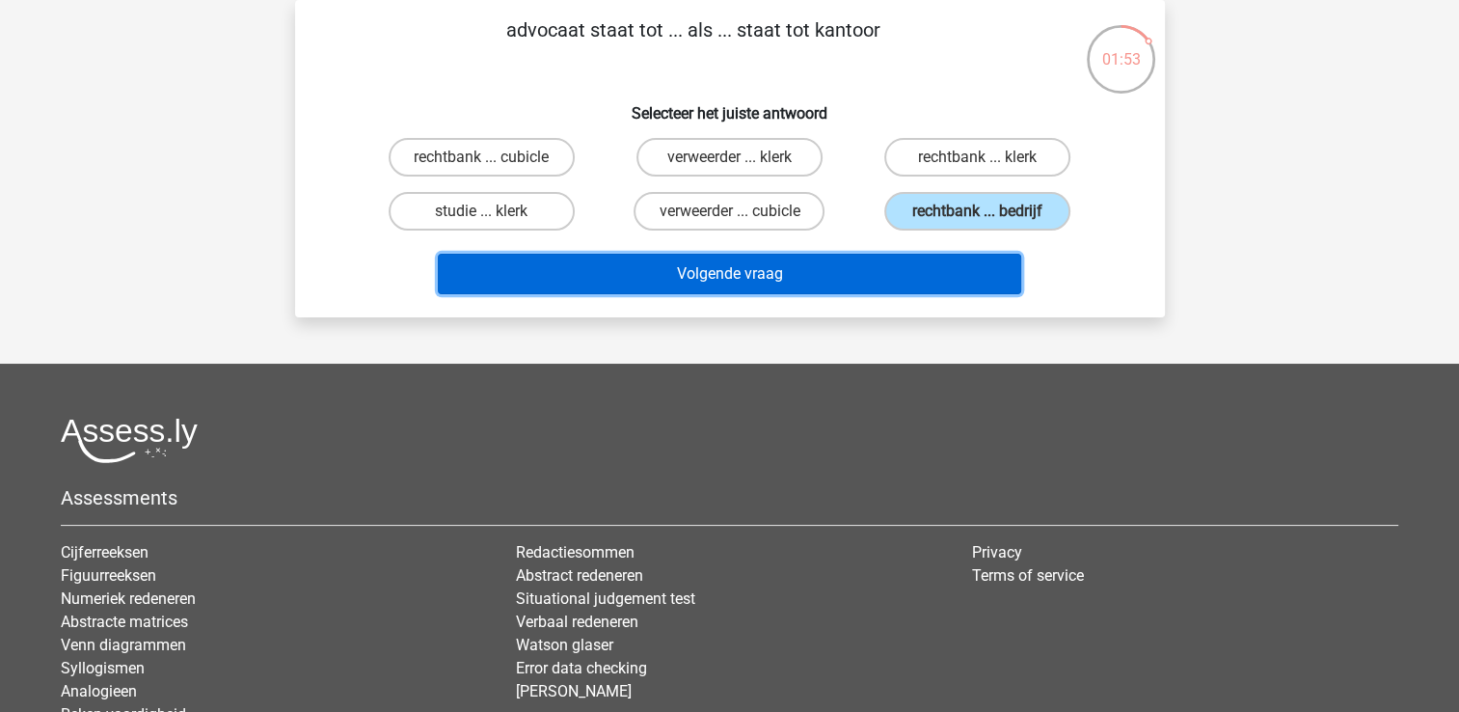
click at [889, 262] on button "Volgende vraag" at bounding box center [729, 274] width 583 height 40
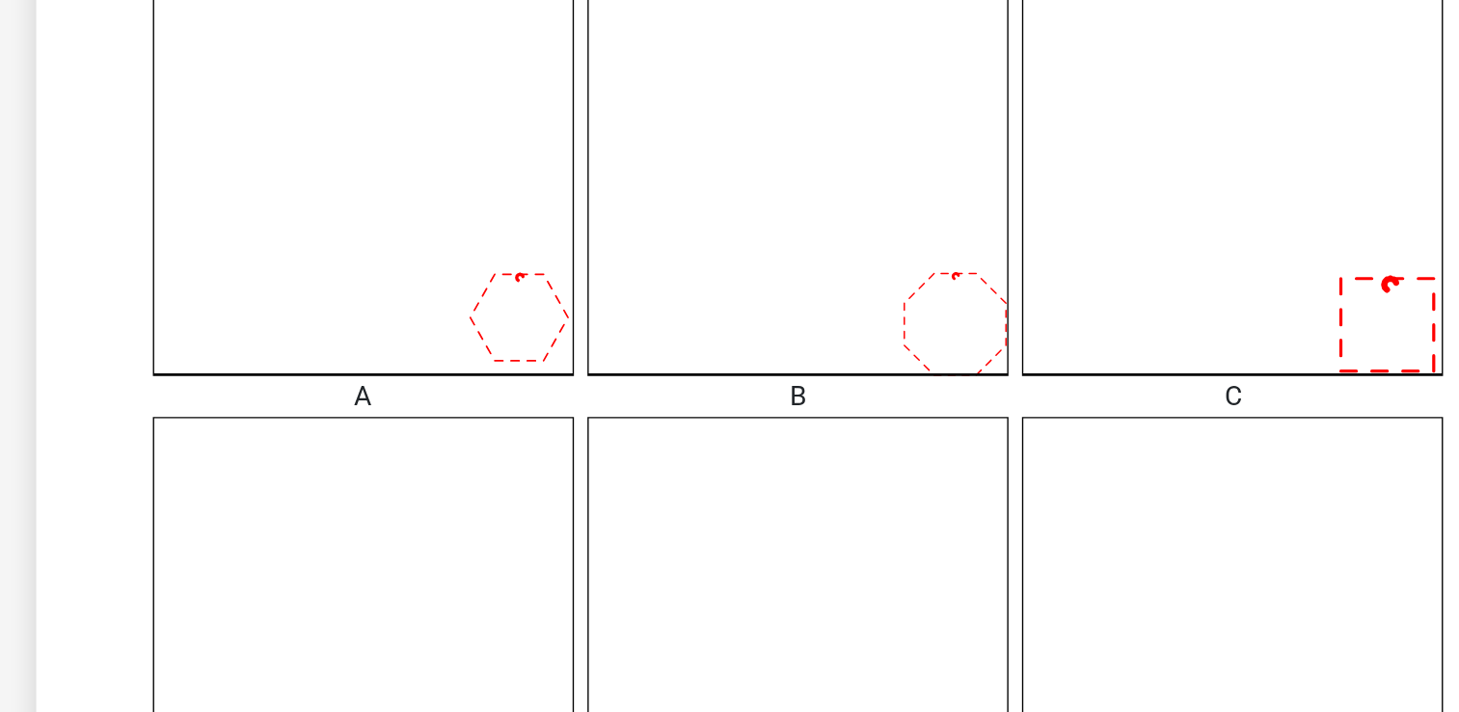
scroll to position [272, 0]
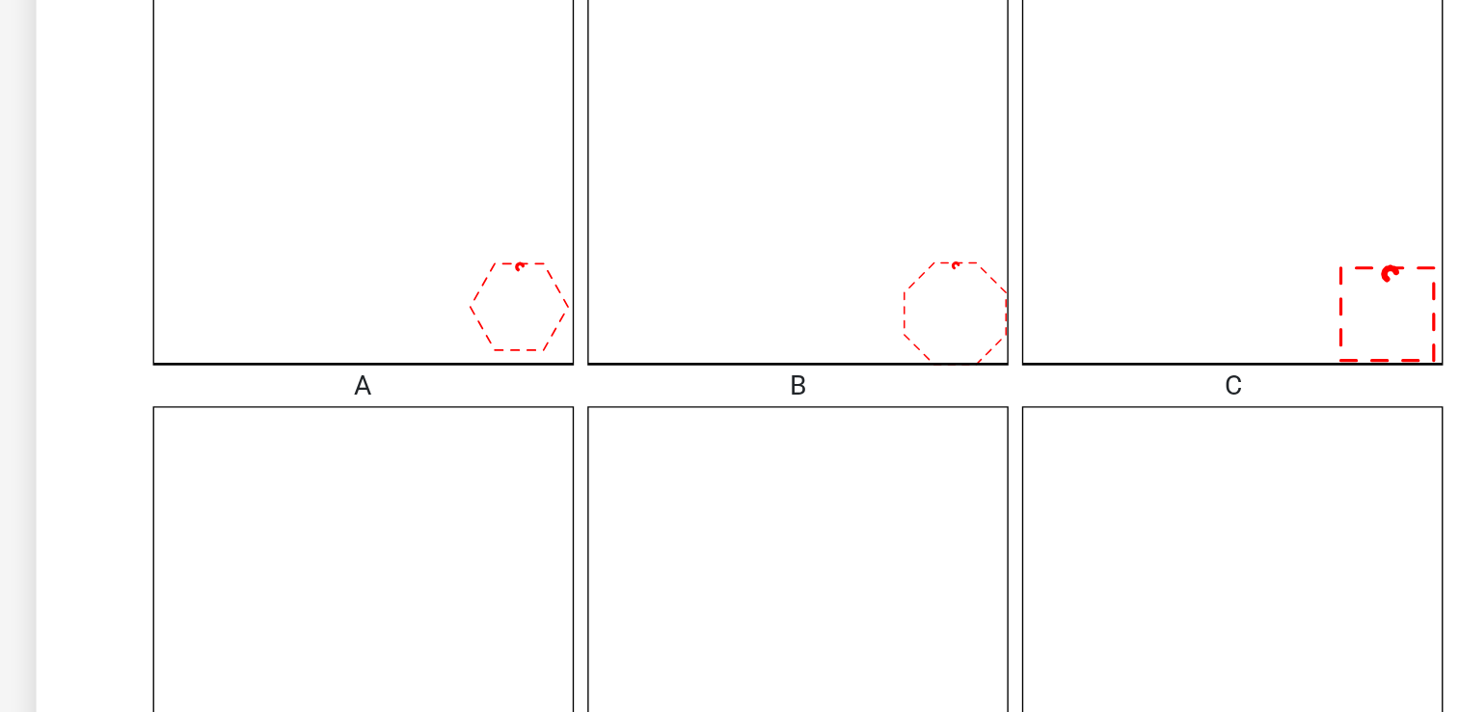
click at [570, 464] on icon at bounding box center [482, 393] width 240 height 240
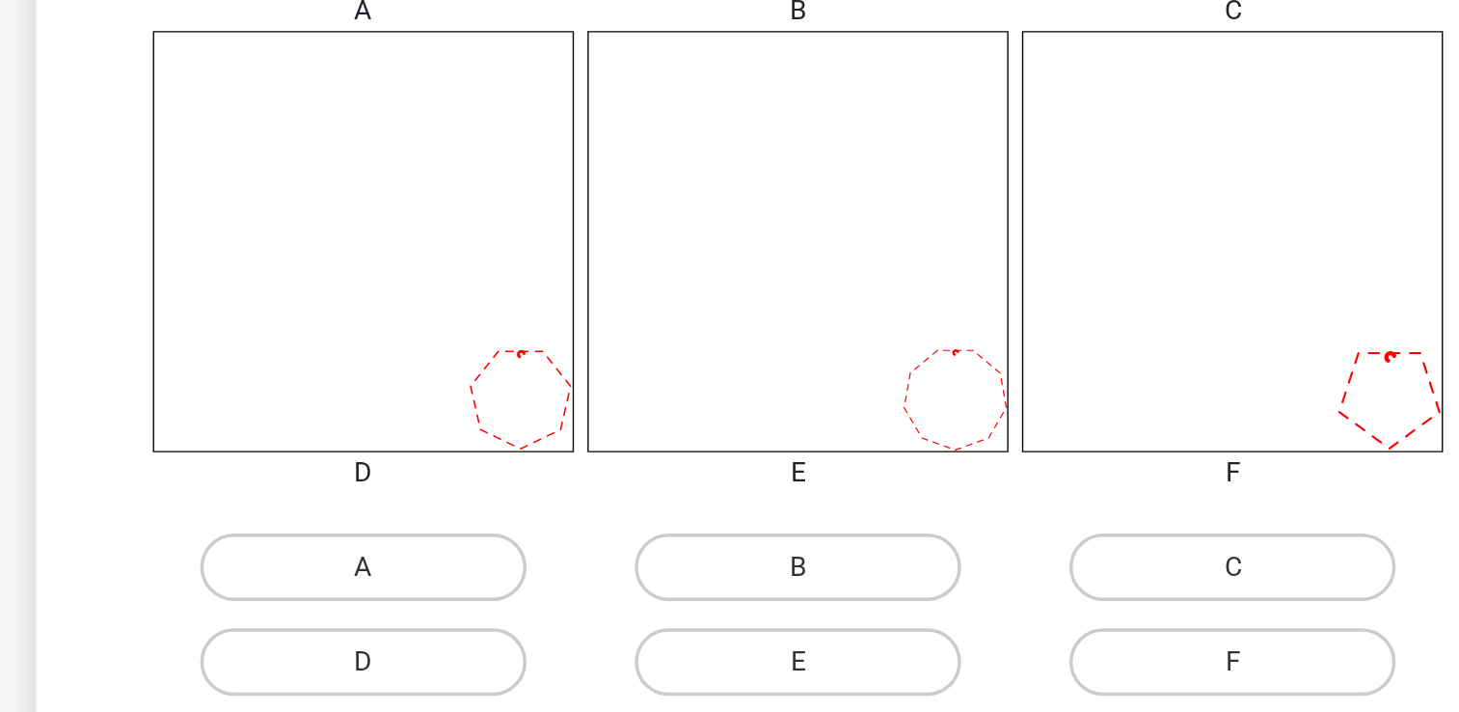
scroll to position [489, 0]
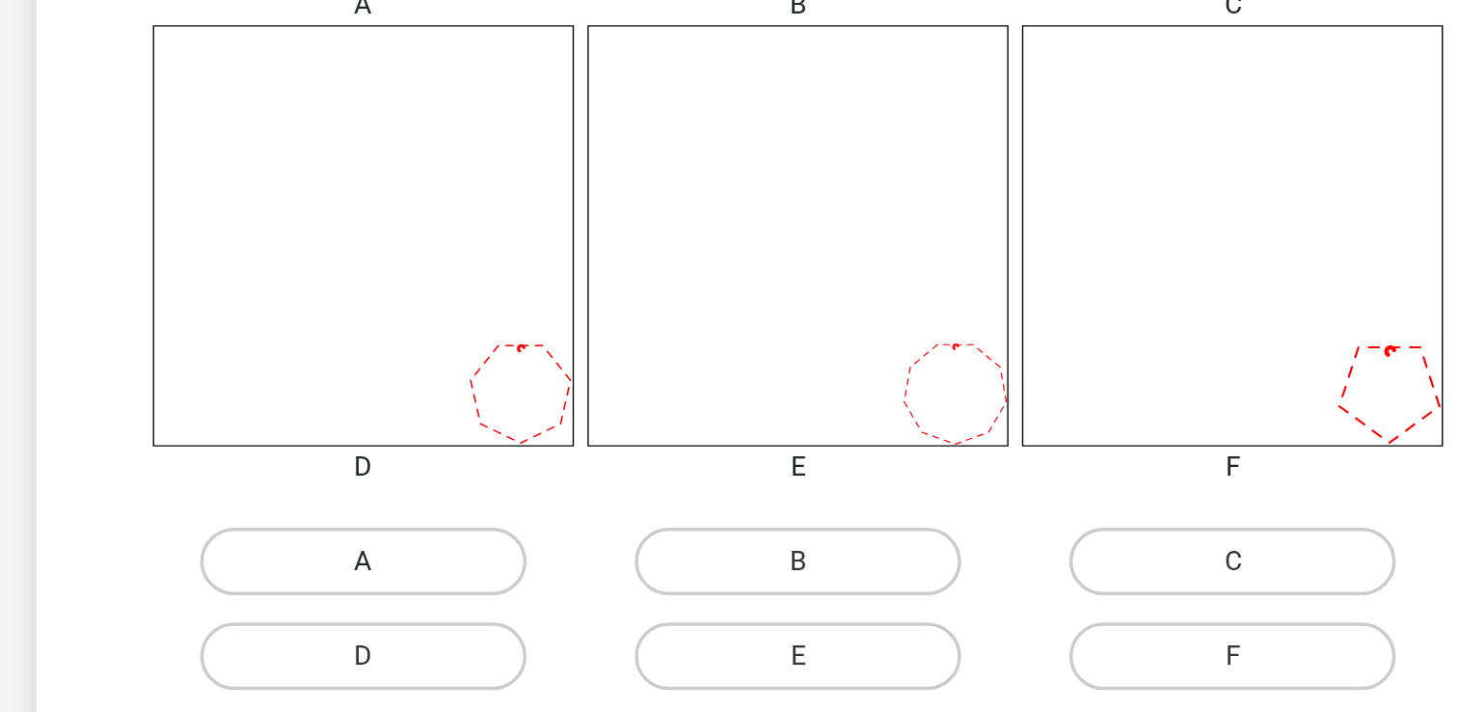
click at [505, 618] on label "A" at bounding box center [482, 625] width 186 height 39
click at [494, 626] on input "A" at bounding box center [487, 632] width 13 height 13
radio input "true"
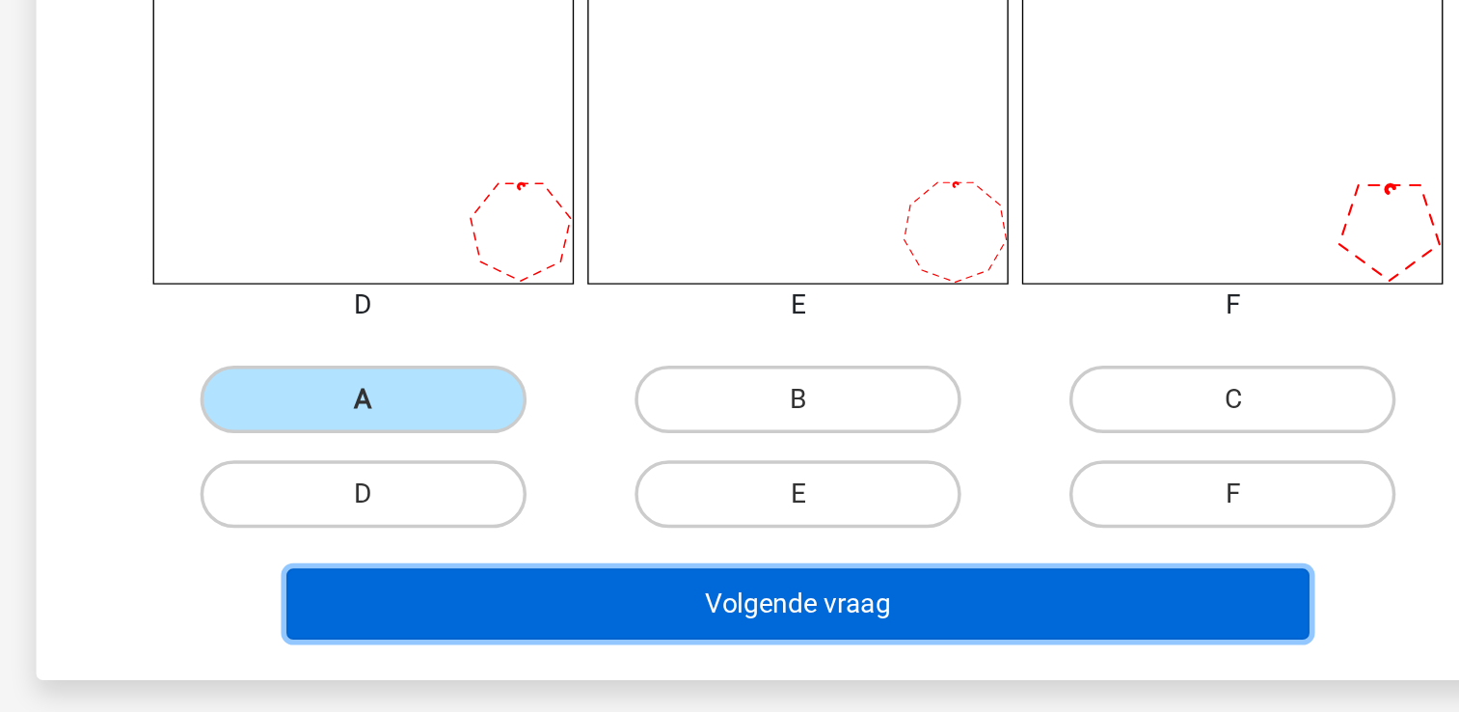
click at [693, 645] on button "Volgende vraag" at bounding box center [729, 650] width 583 height 40
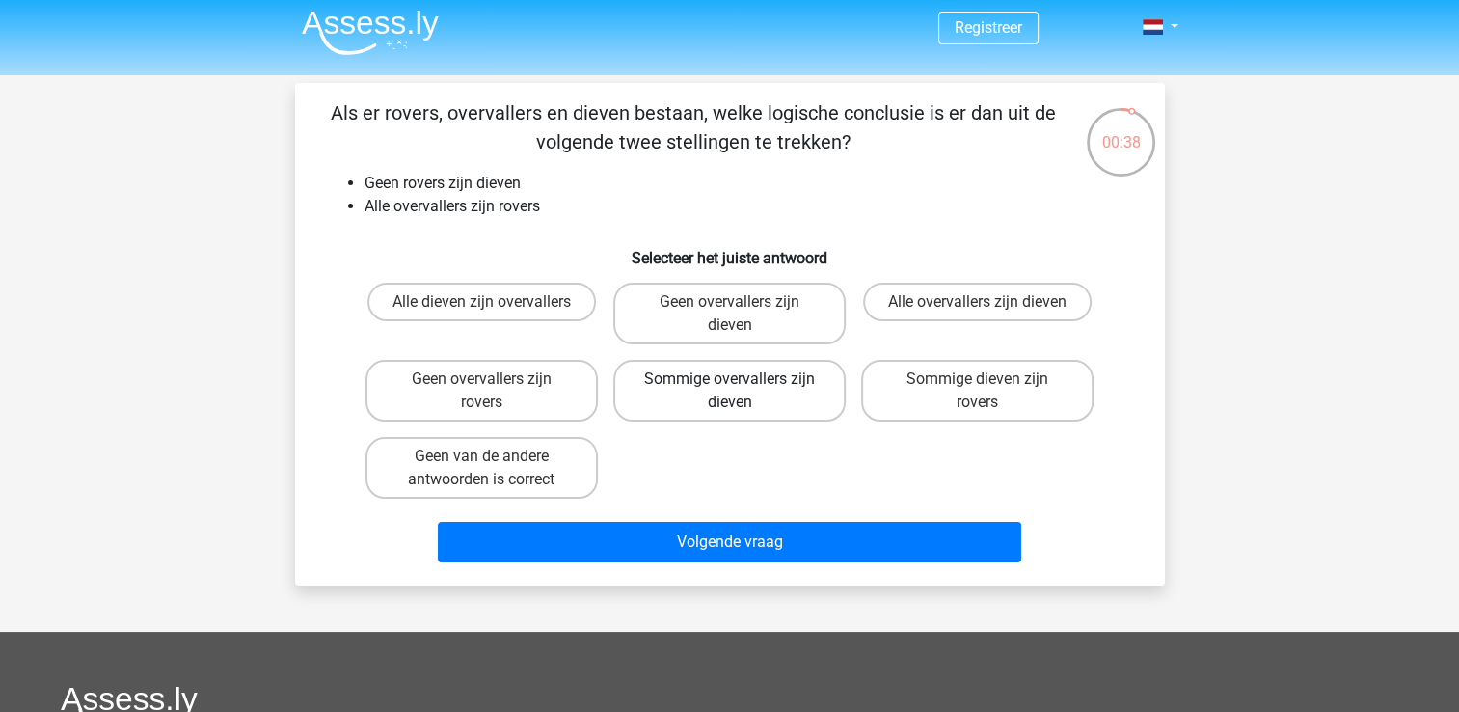
scroll to position [5, 0]
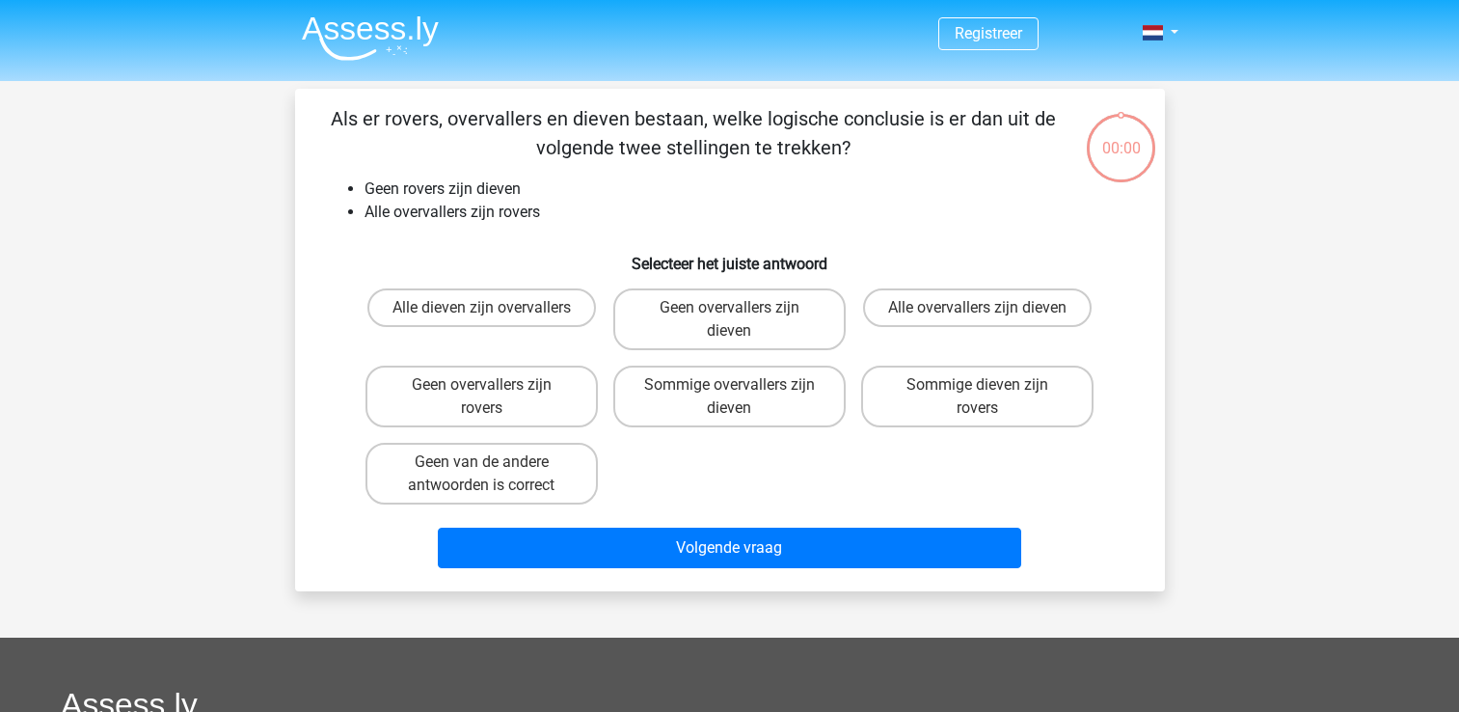
scroll to position [5, 0]
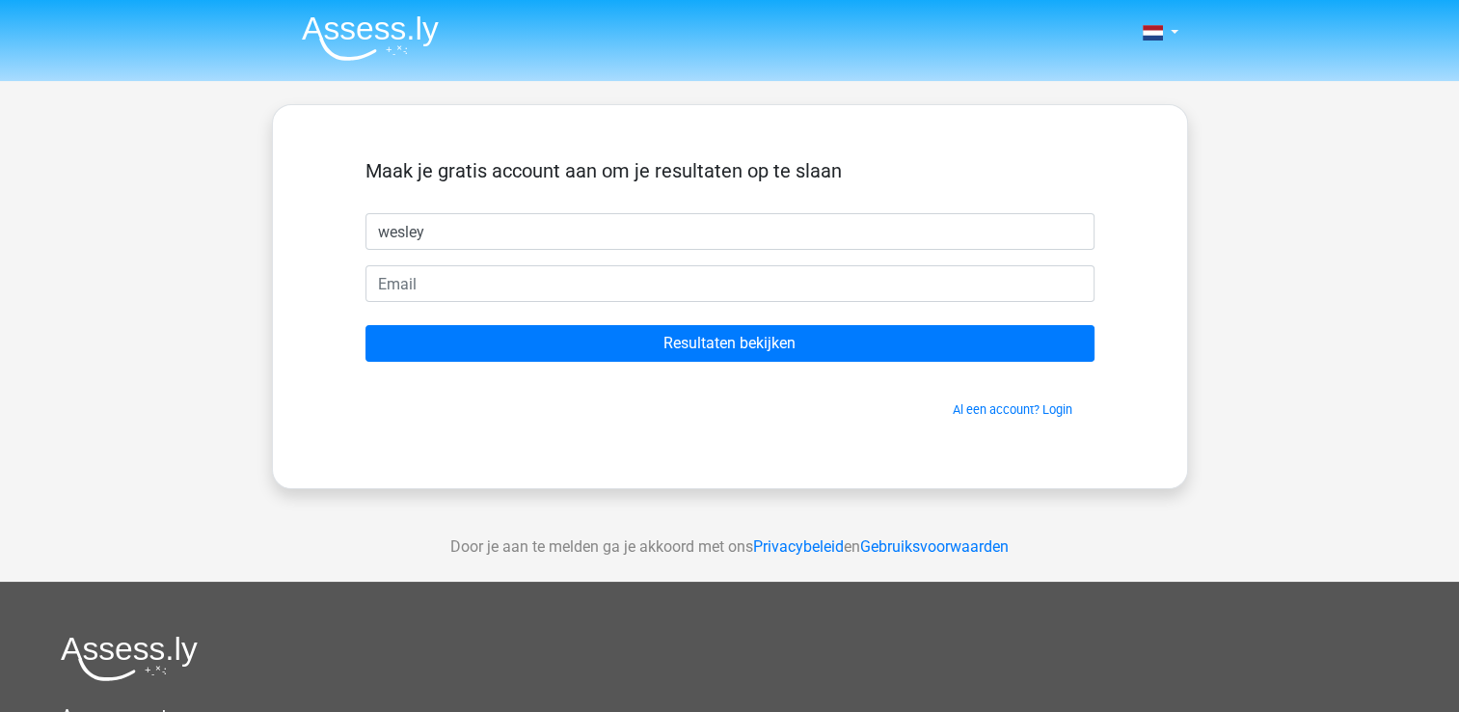
type input "wesley"
click at [509, 302] on form "Maak je gratis account aan om je resultaten op te slaan [PERSON_NAME] Resultate…" at bounding box center [729, 288] width 729 height 259
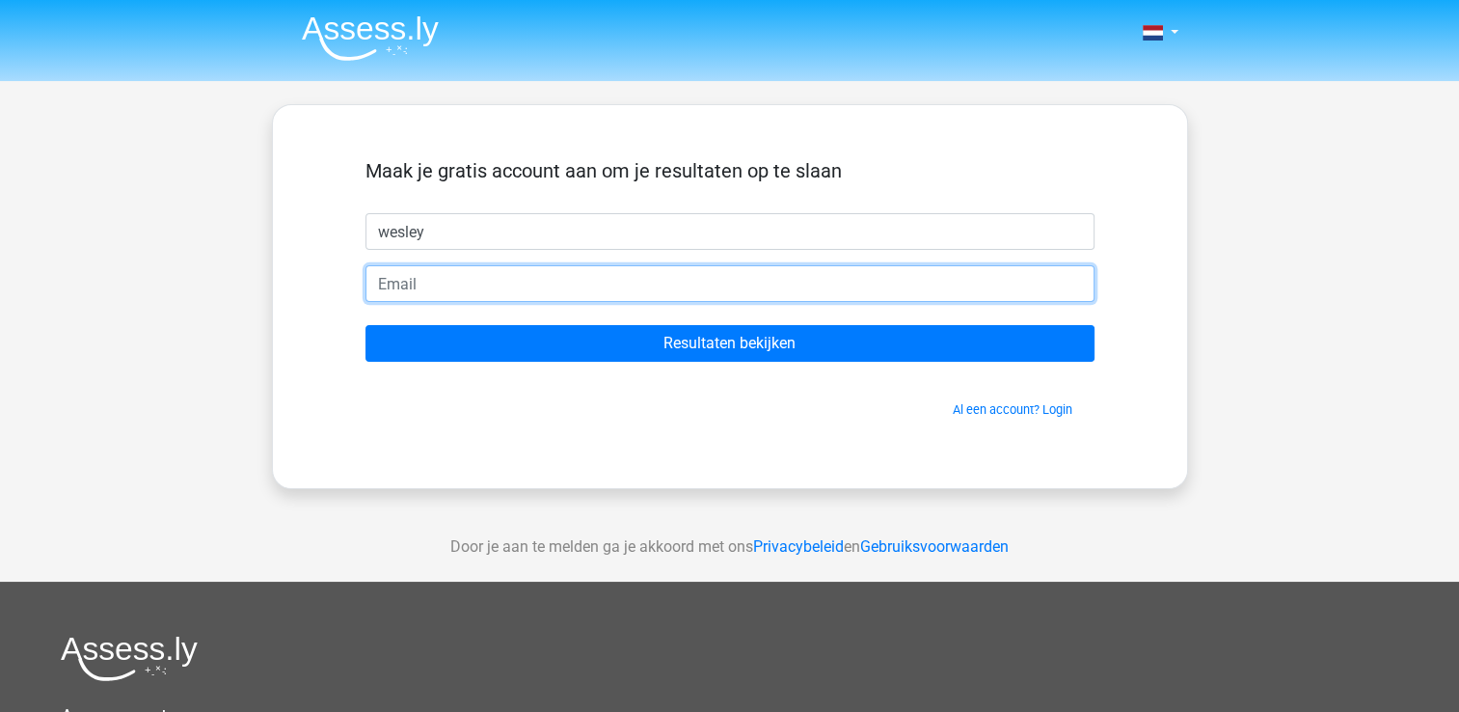
click at [501, 295] on input "email" at bounding box center [729, 283] width 729 height 37
type input "[EMAIL_ADDRESS][DOMAIN_NAME]"
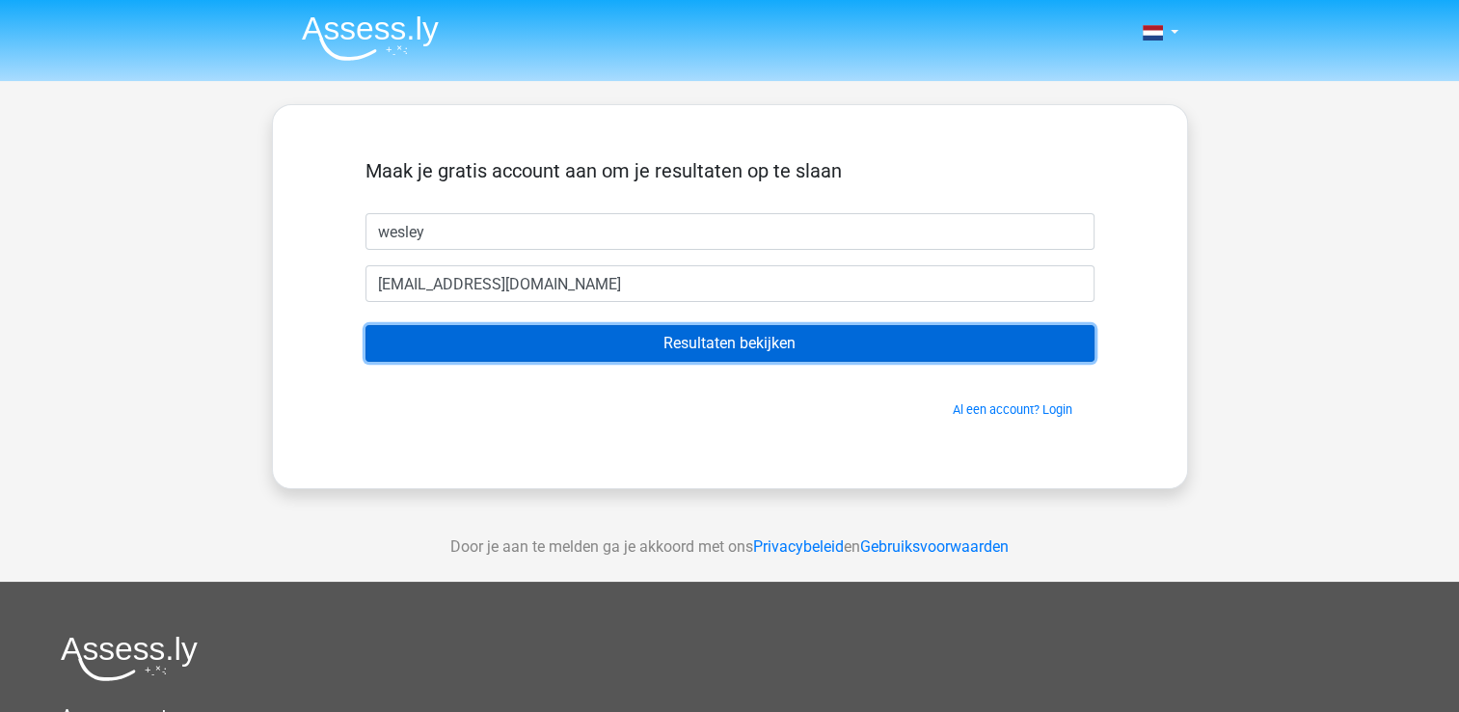
click at [741, 341] on input "Resultaten bekijken" at bounding box center [729, 343] width 729 height 37
click at [744, 337] on input "Resultaten bekijken" at bounding box center [729, 343] width 729 height 37
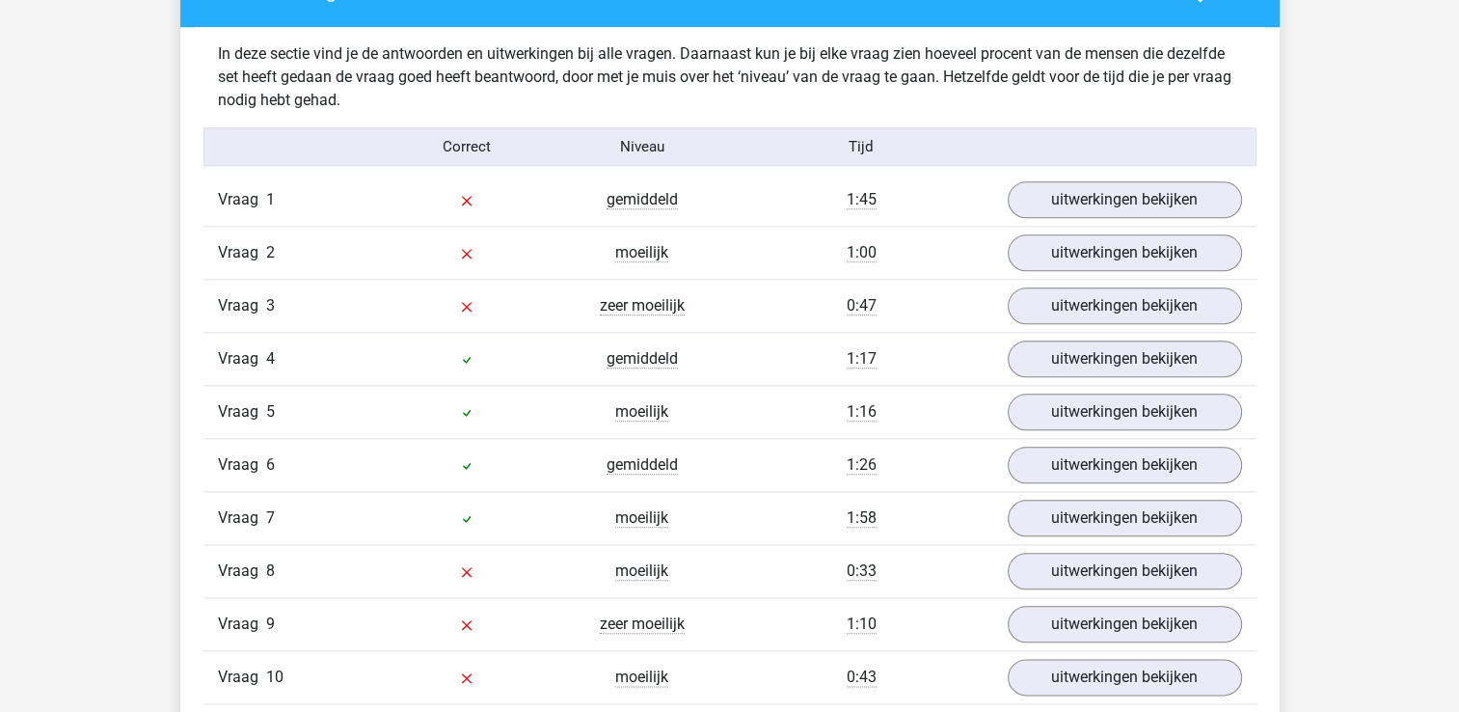
scroll to position [2097, 0]
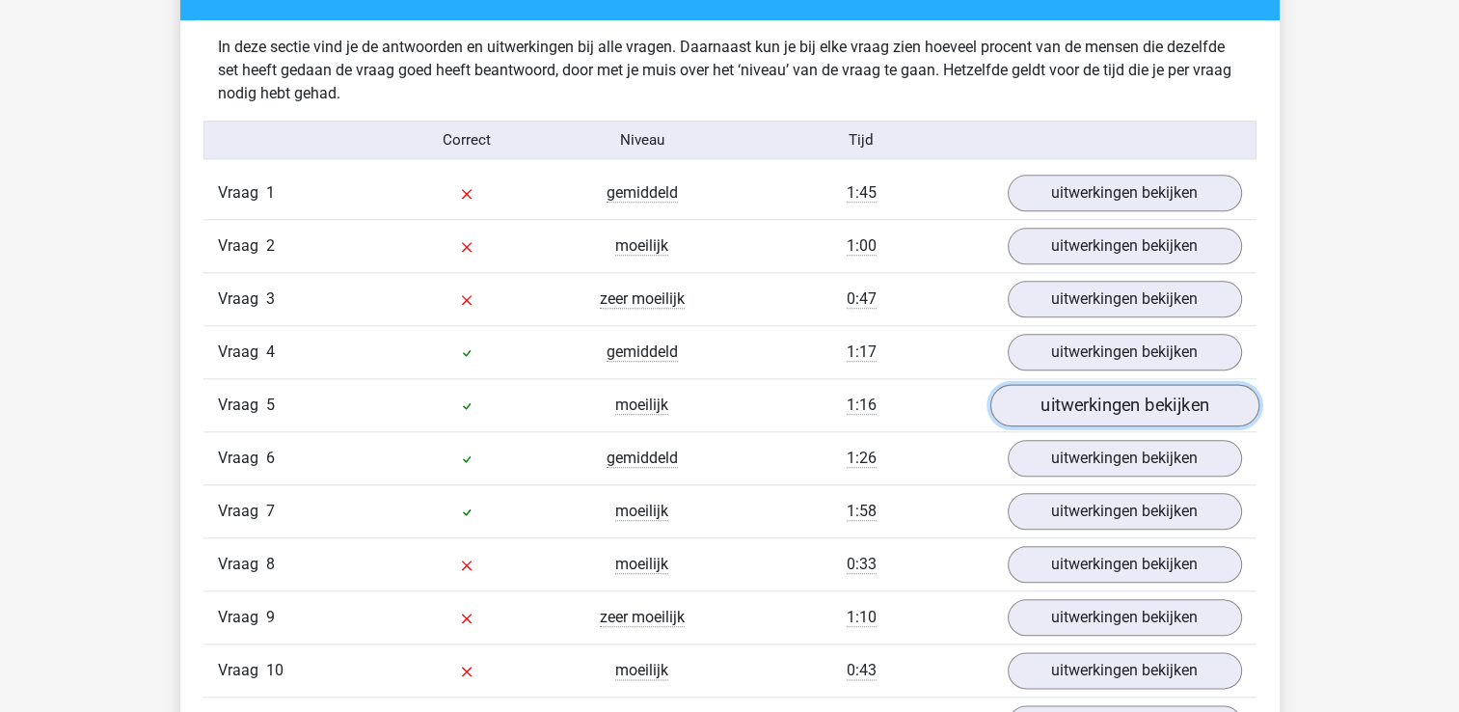
click at [1071, 389] on link "uitwerkingen bekijken" at bounding box center [1123, 406] width 269 height 42
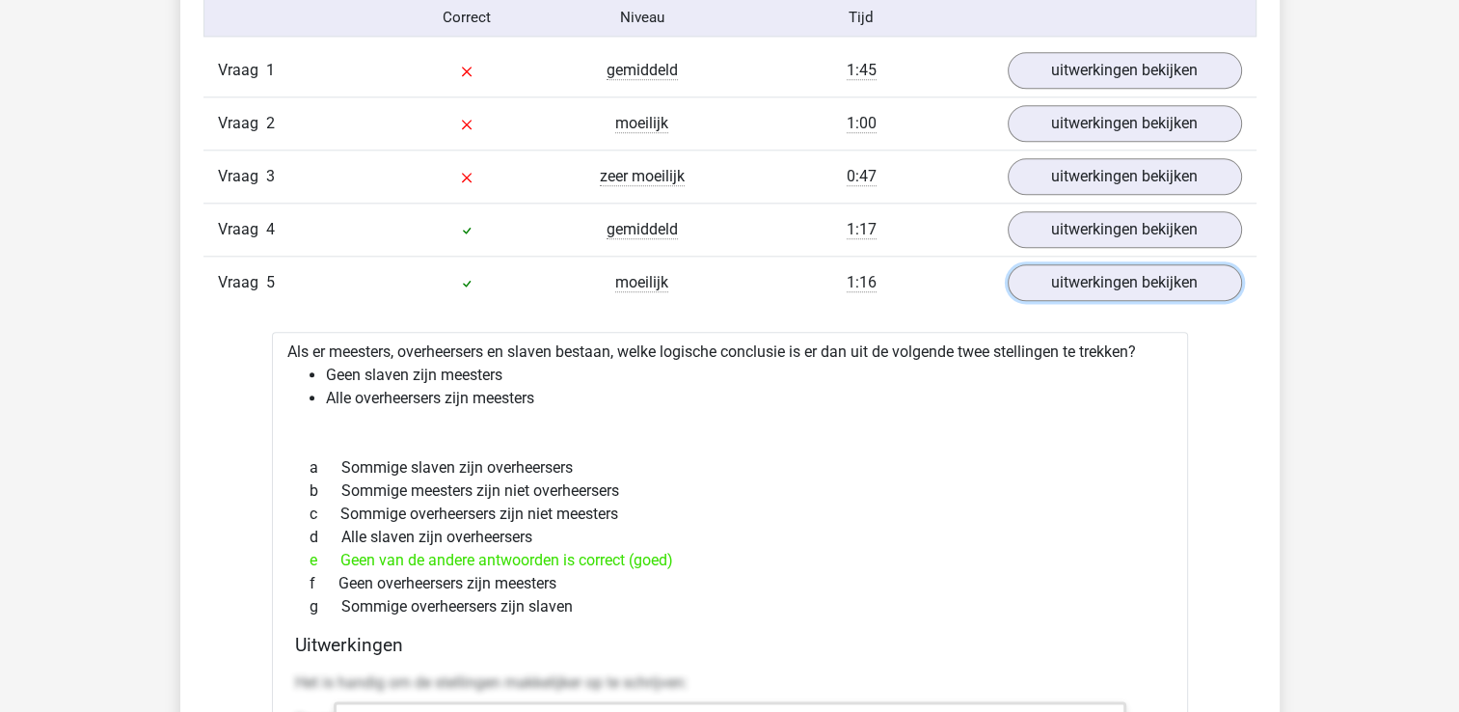
scroll to position [2204, 0]
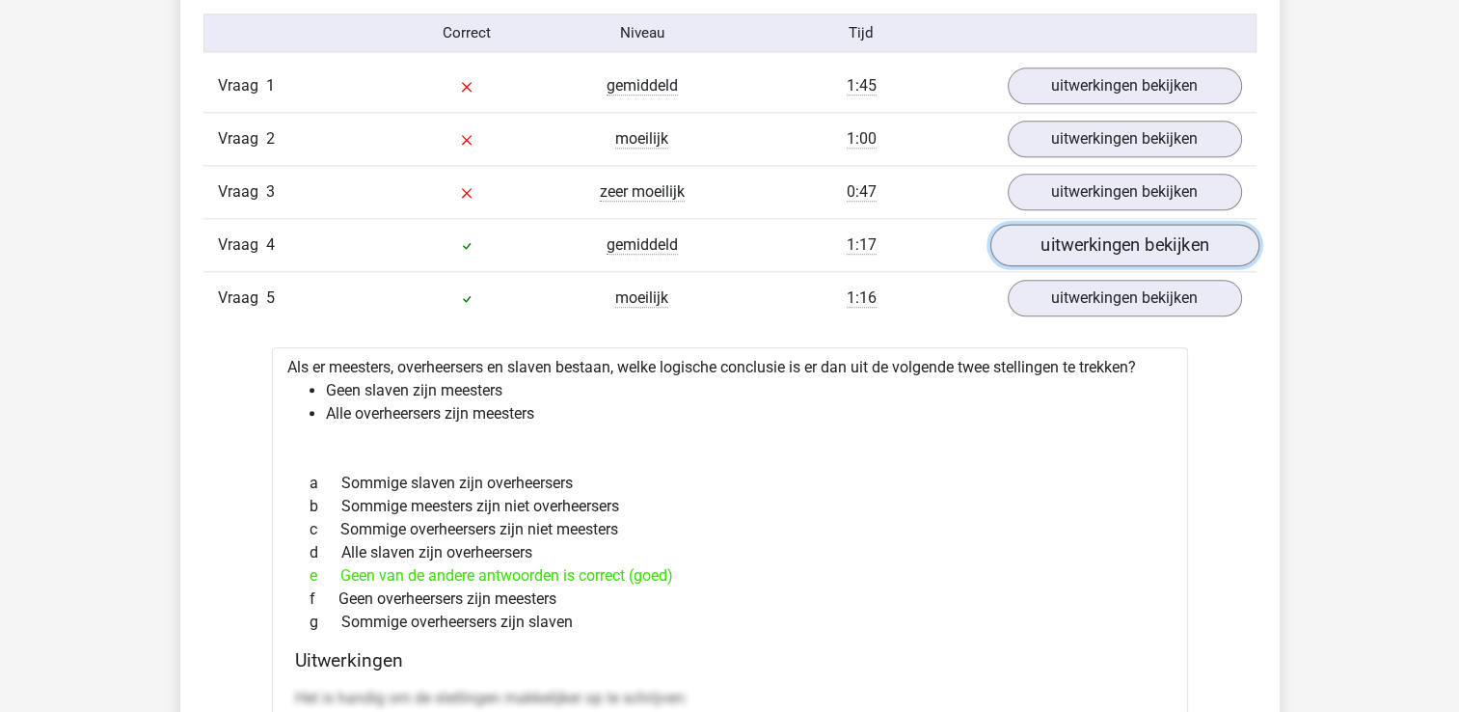
click at [1026, 243] on link "uitwerkingen bekijken" at bounding box center [1123, 246] width 269 height 42
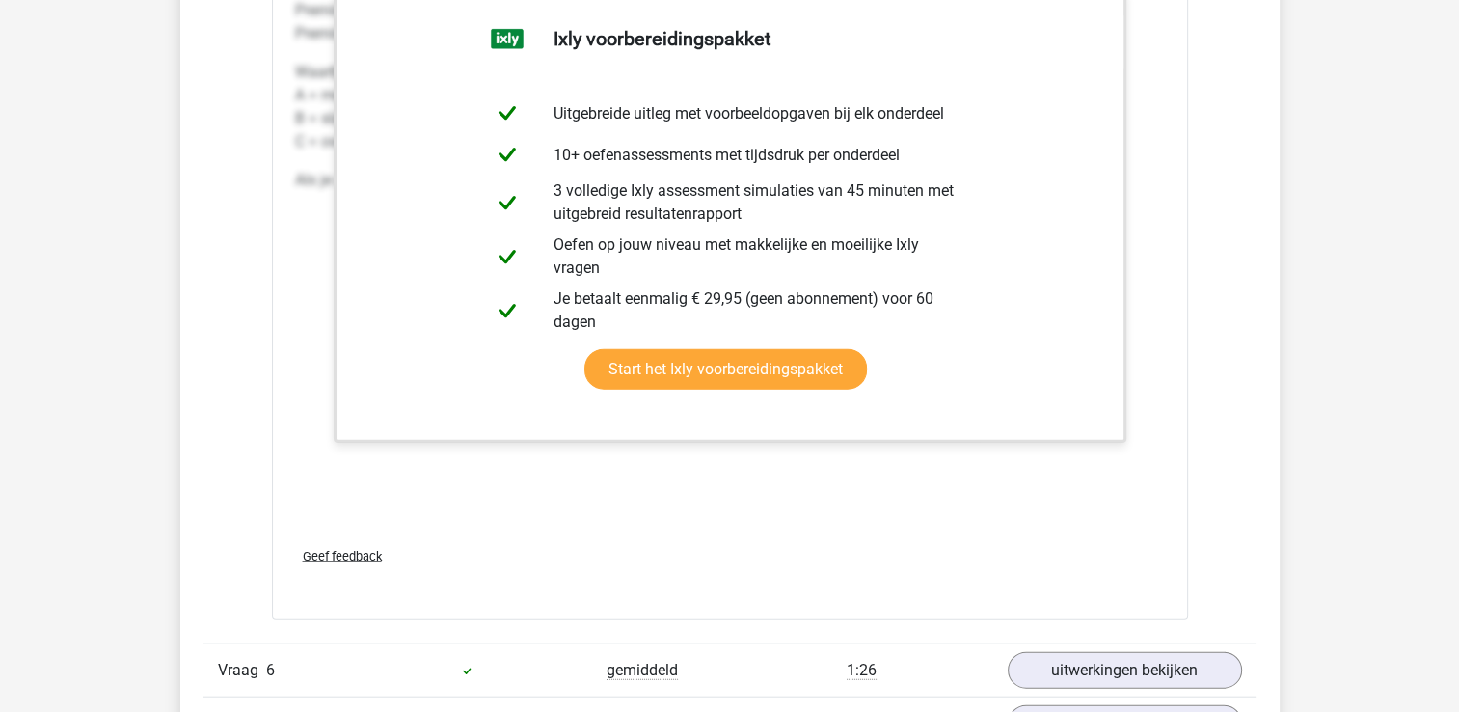
scroll to position [4299, 0]
click at [705, 348] on link "Start het Ixly voorbereidingspakket" at bounding box center [725, 368] width 282 height 40
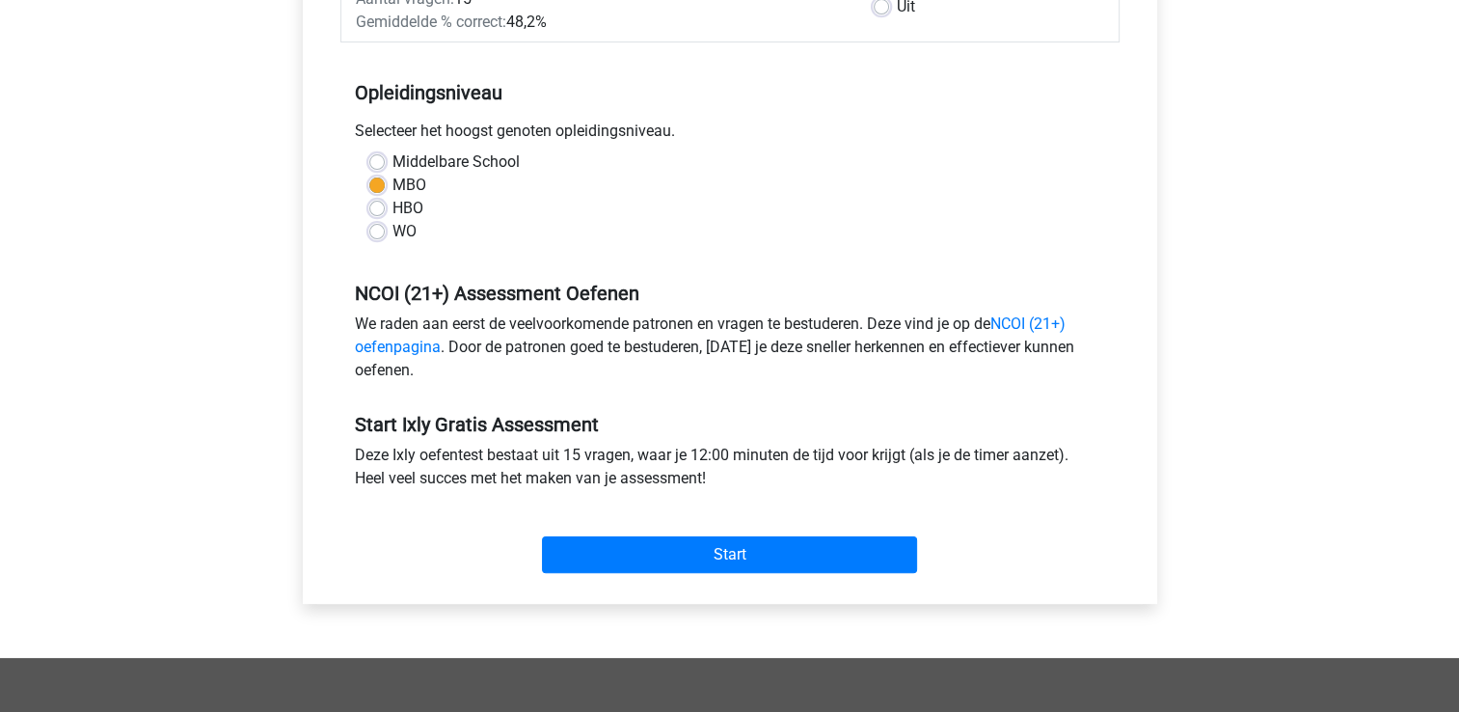
scroll to position [350, 0]
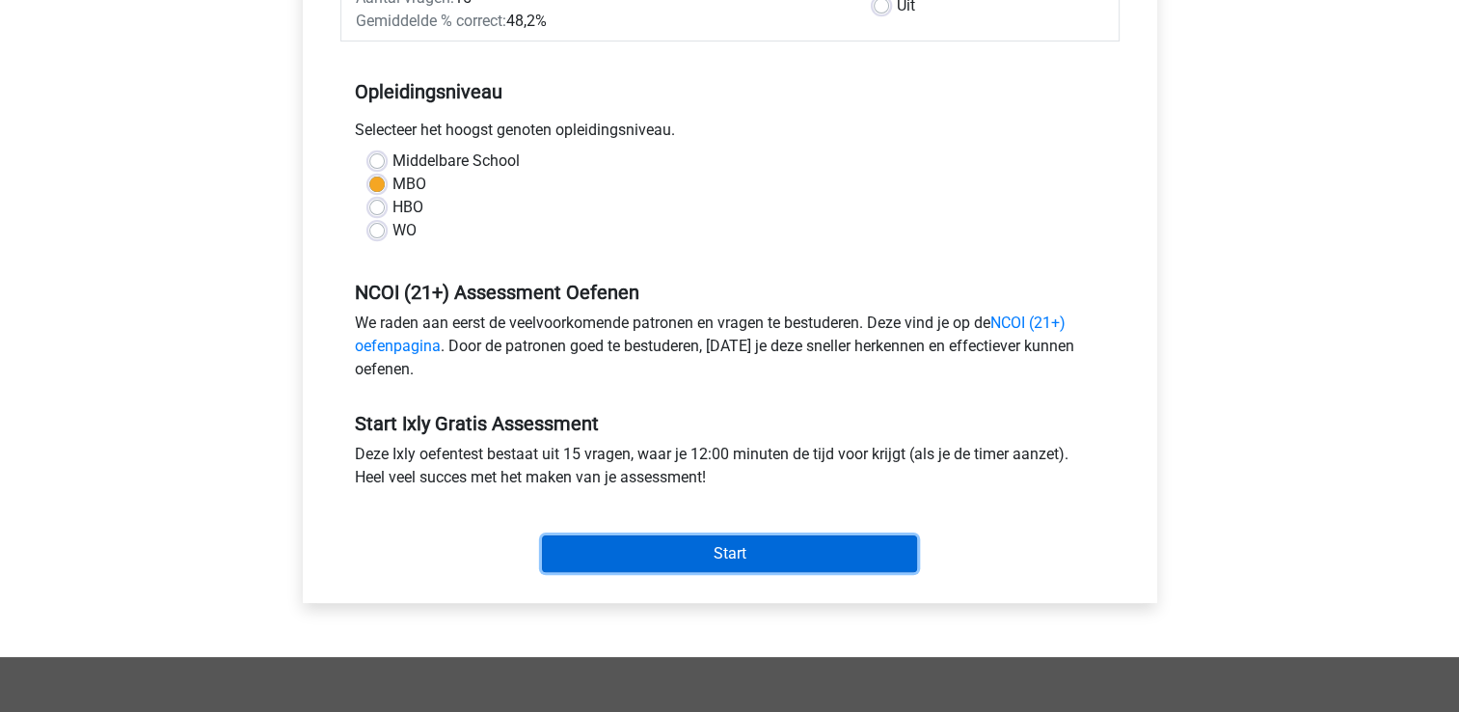
click at [710, 547] on input "Start" at bounding box center [729, 553] width 375 height 37
